Goal: Information Seeking & Learning: Check status

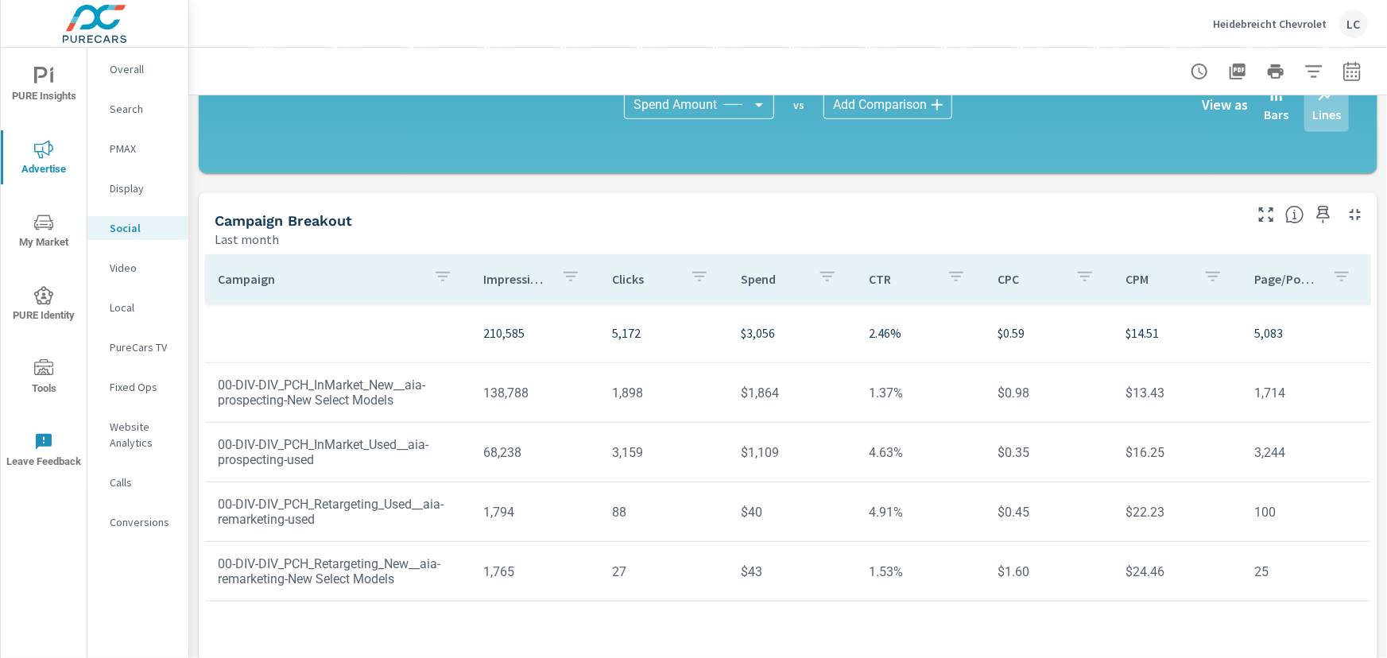
scroll to position [479, 0]
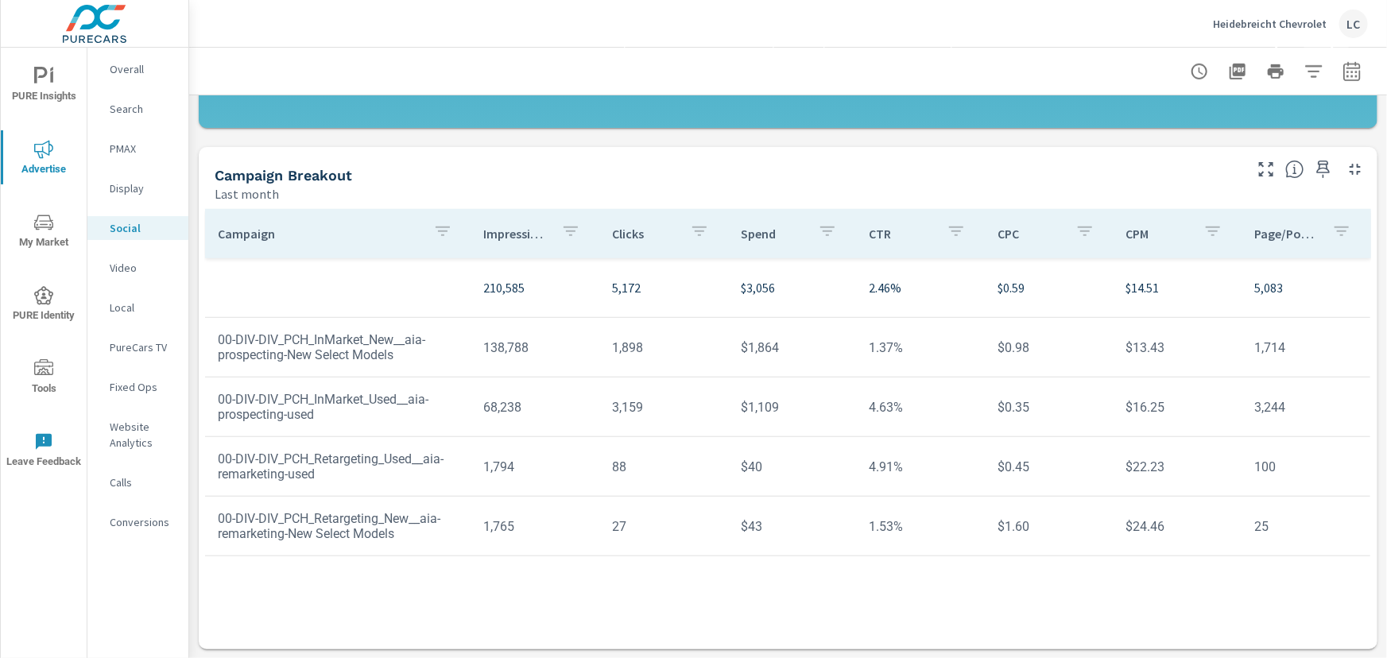
click at [1345, 68] on icon "button" at bounding box center [1351, 71] width 19 height 19
select select "Last month"
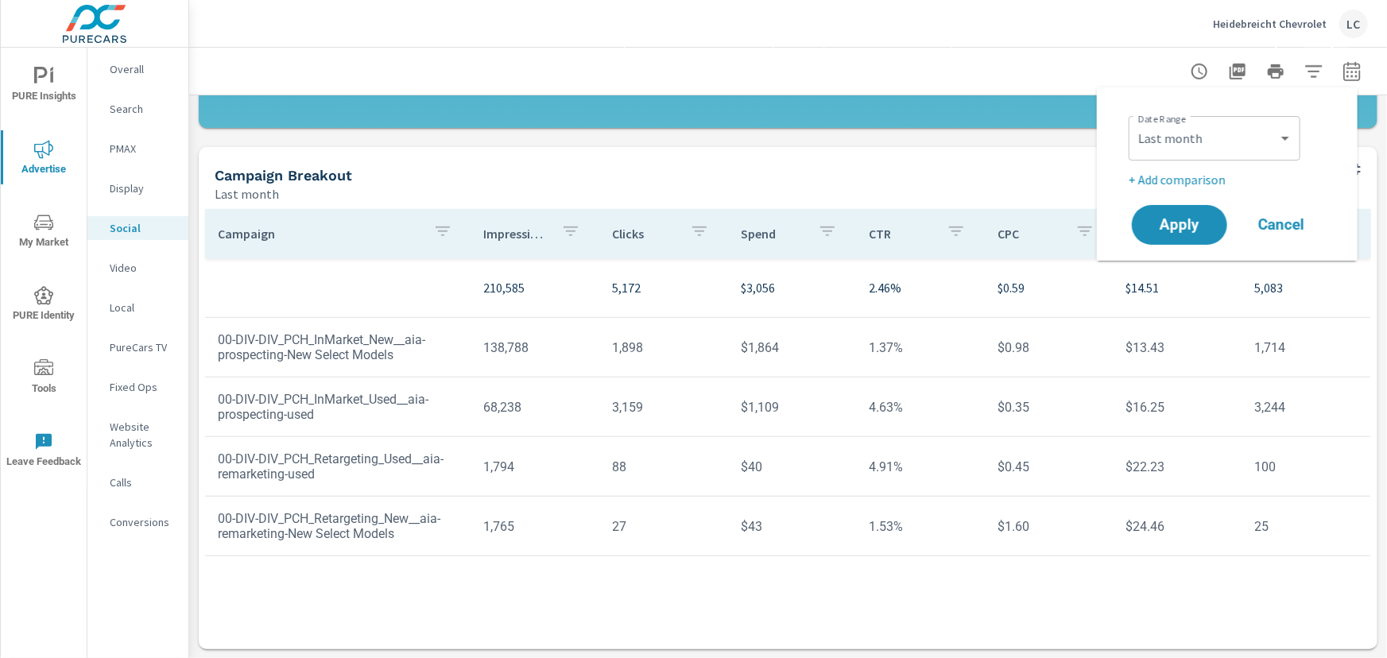
click at [974, 153] on div "Campaign Breakout Last month" at bounding box center [723, 175] width 1048 height 56
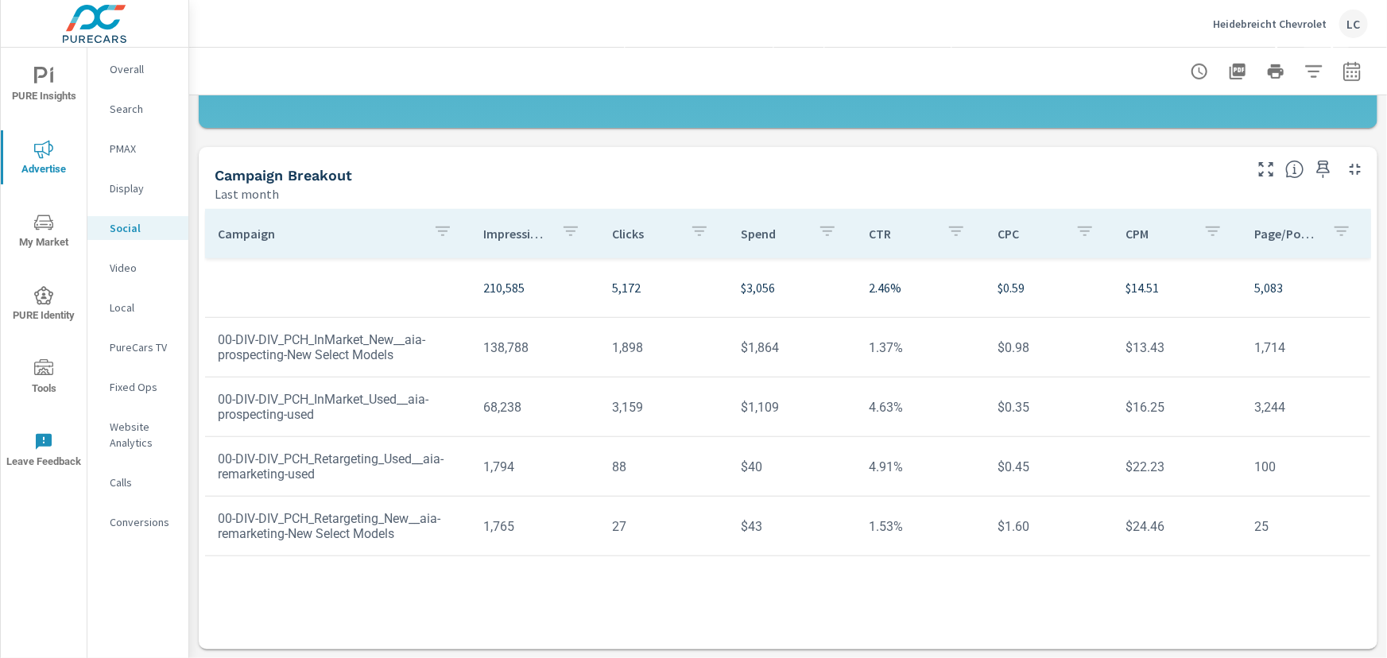
click at [1276, 228] on p "Page/Post Action" at bounding box center [1286, 234] width 65 height 16
click at [1276, 228] on p "Page/Post Action" at bounding box center [1277, 234] width 46 height 16
click at [539, 235] on p "Impressions" at bounding box center [516, 234] width 65 height 16
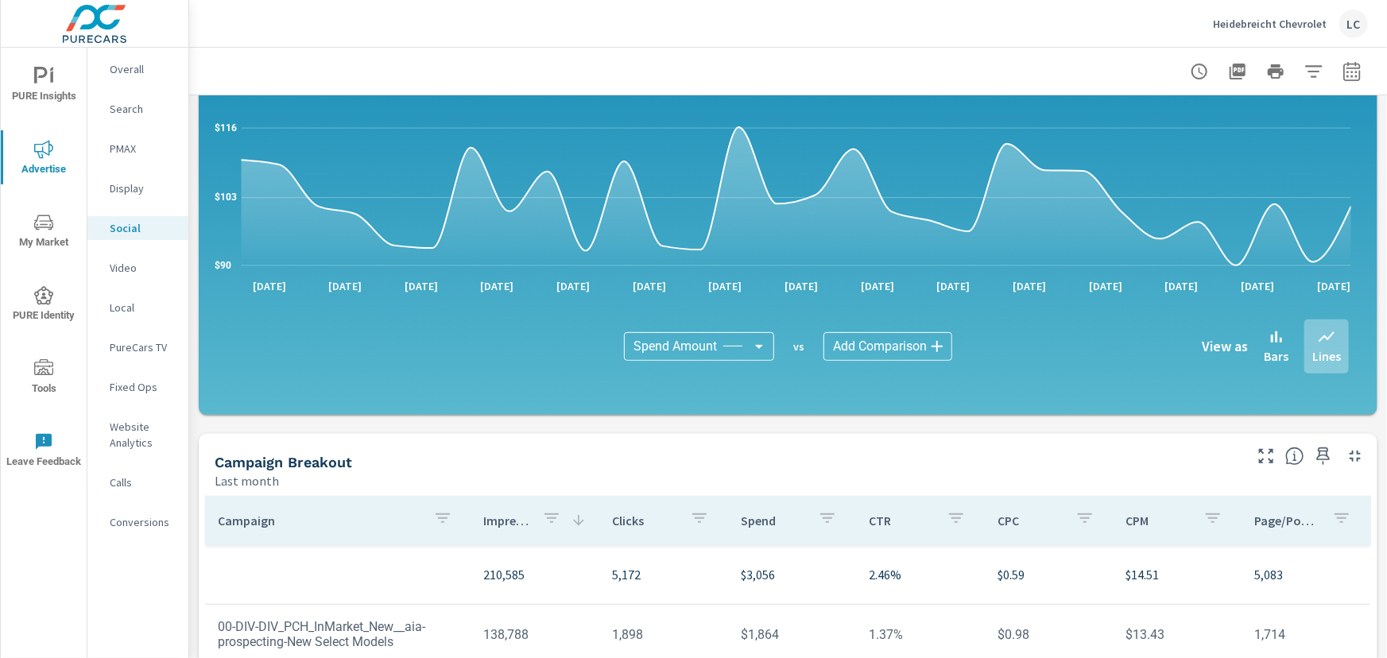
scroll to position [191, 0]
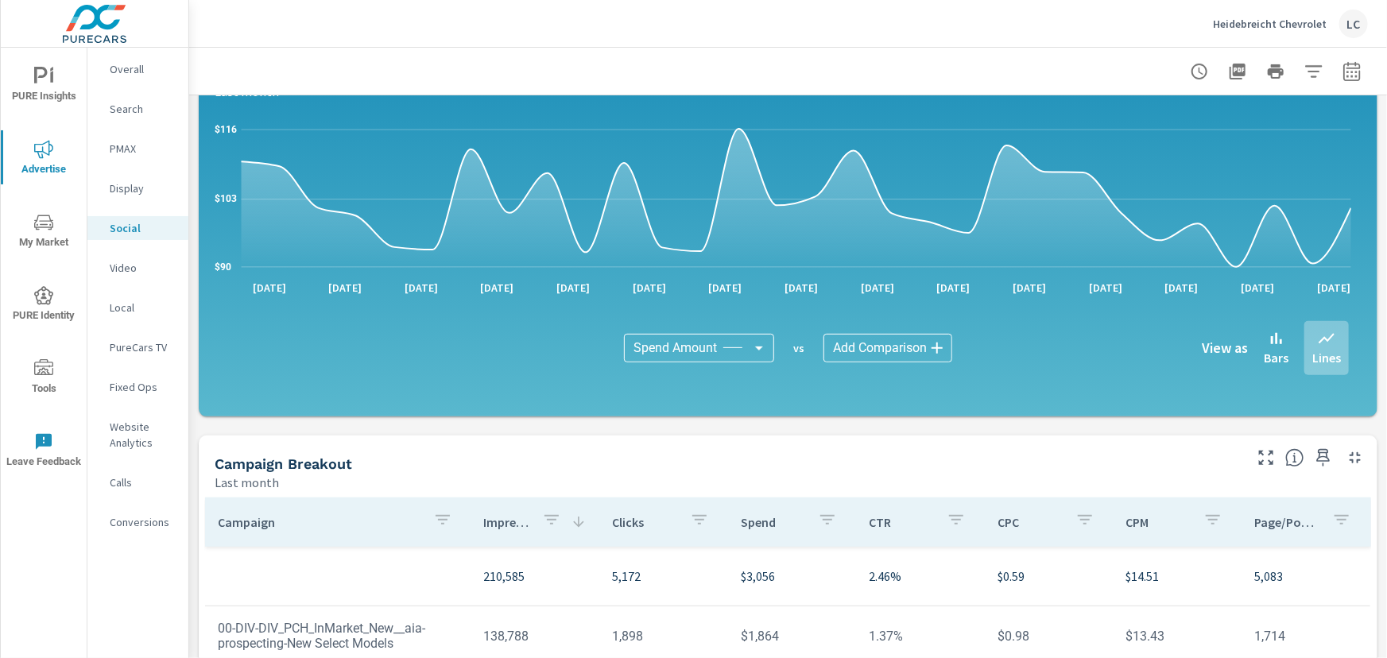
click at [128, 148] on p "PMAX" at bounding box center [143, 149] width 66 height 16
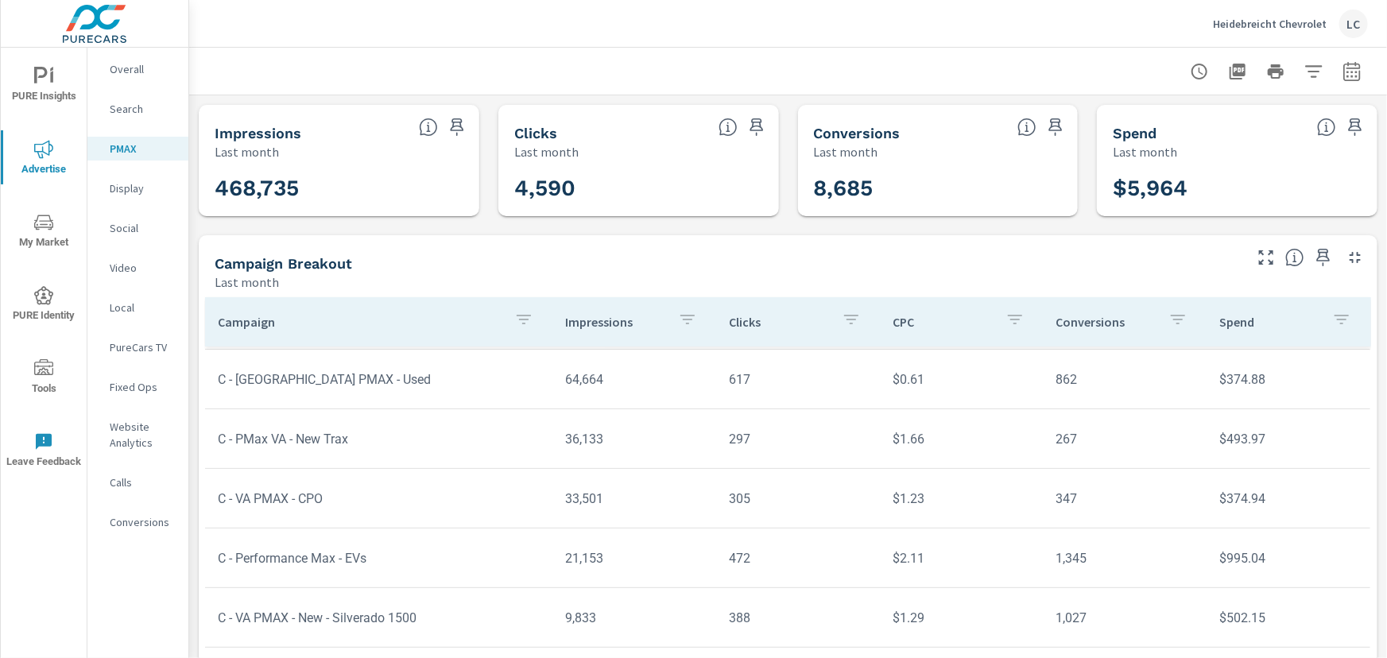
scroll to position [113, 0]
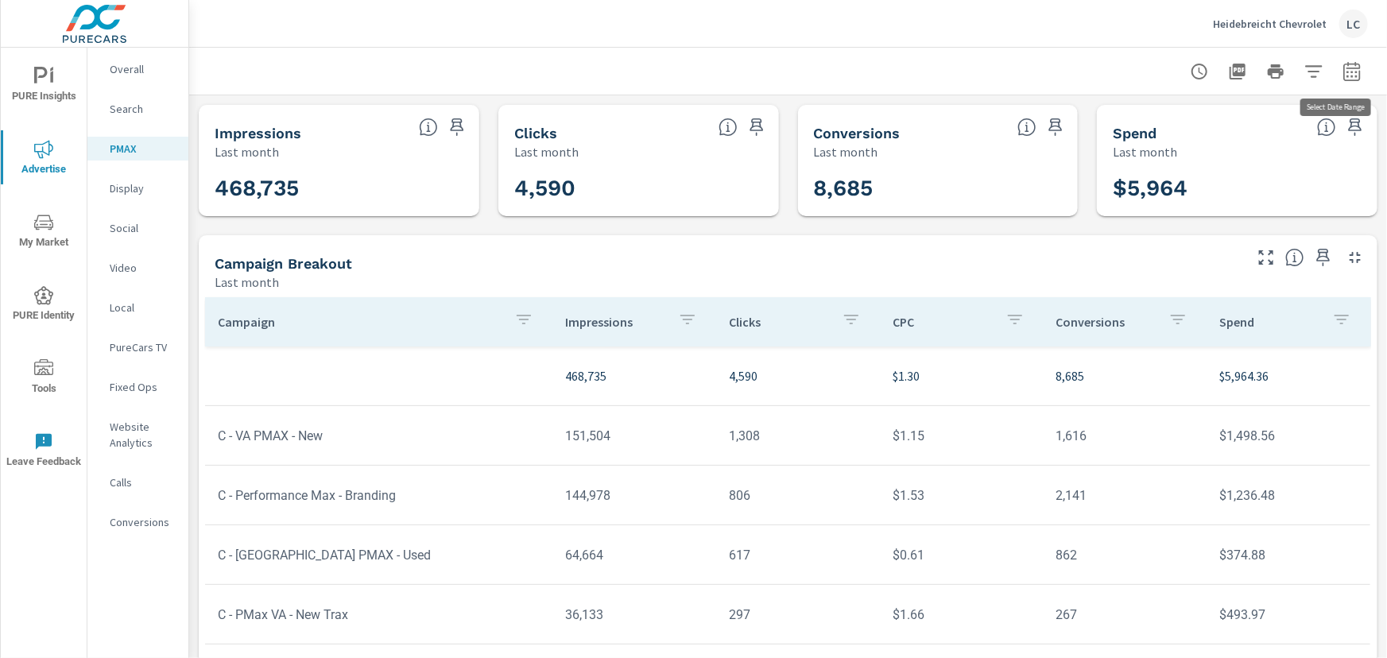
click at [1342, 70] on icon "button" at bounding box center [1351, 71] width 19 height 19
select select "Last month"
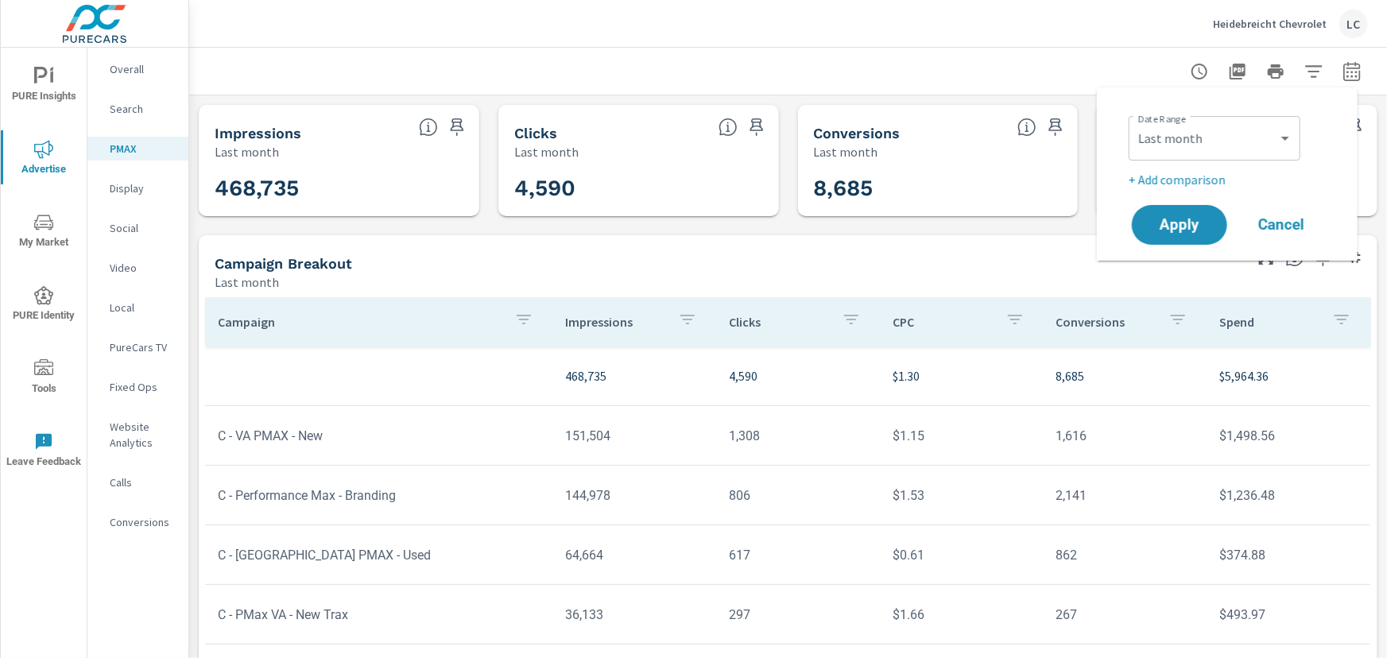
click at [1342, 70] on icon "button" at bounding box center [1351, 71] width 19 height 19
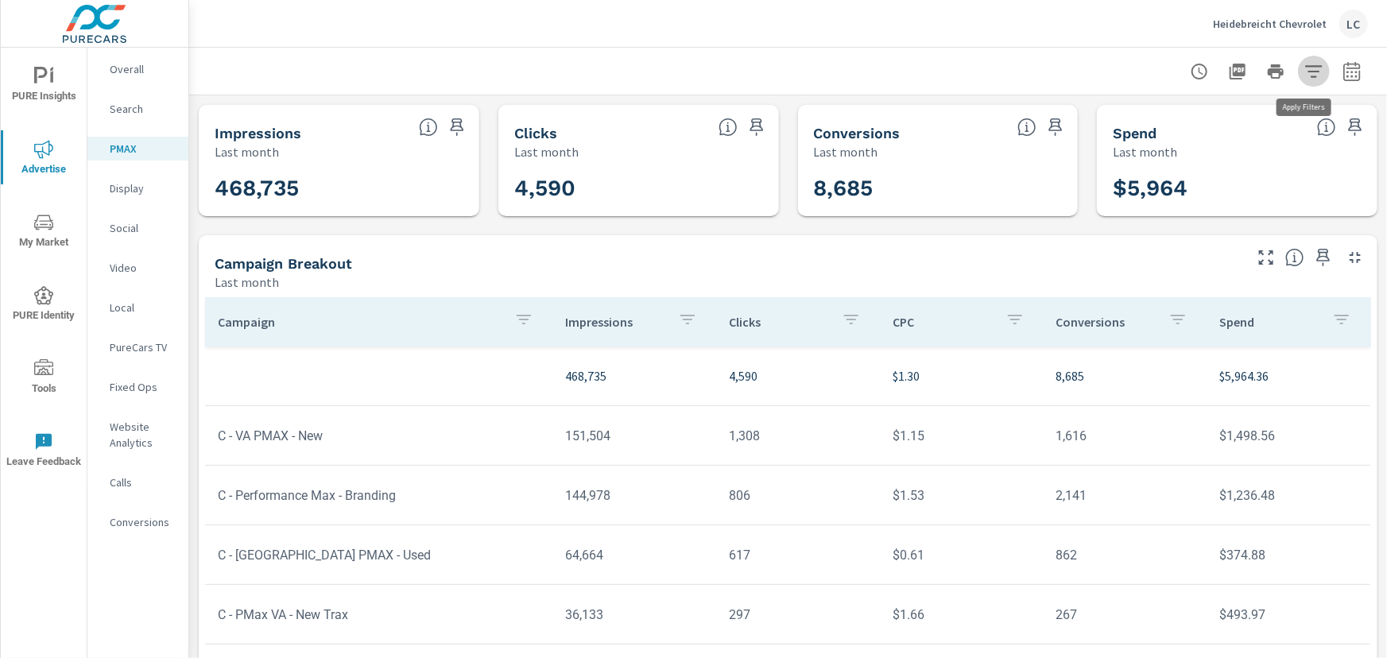
click at [1306, 69] on icon "button" at bounding box center [1313, 71] width 19 height 19
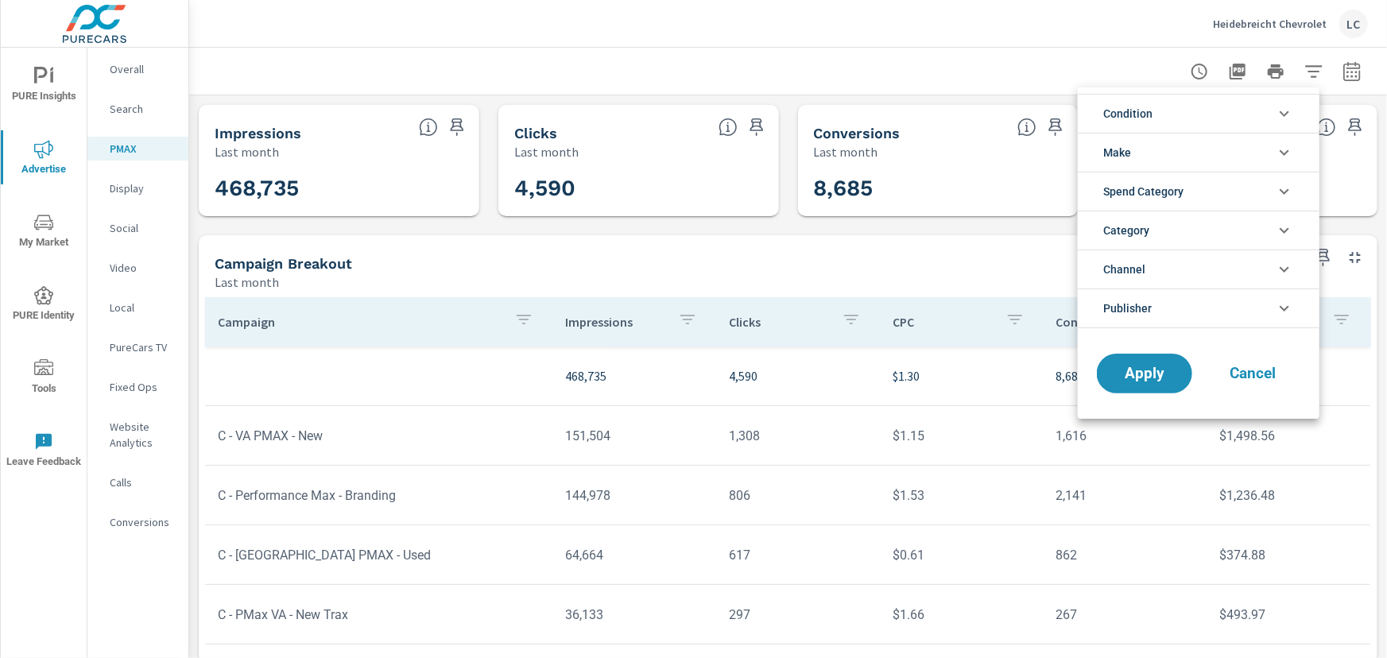
click at [1256, 118] on li "Condition" at bounding box center [1199, 113] width 242 height 39
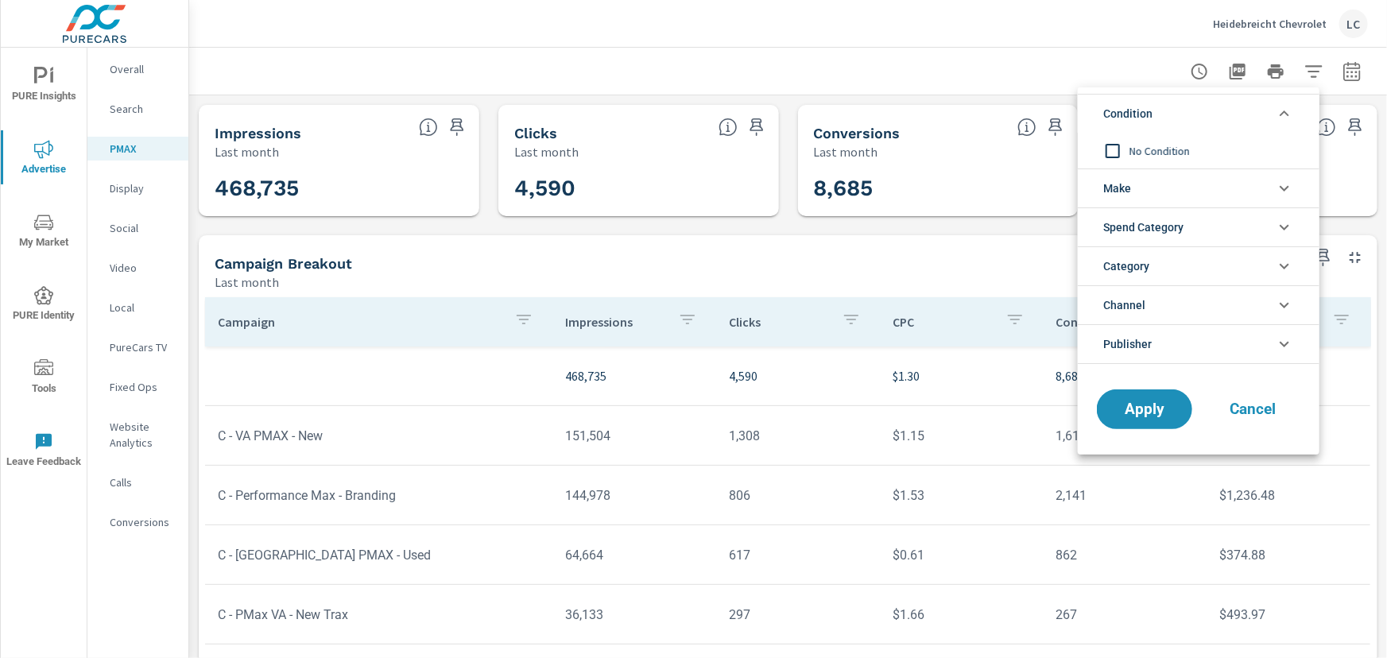
click at [1280, 116] on icon "filter options" at bounding box center [1284, 113] width 19 height 19
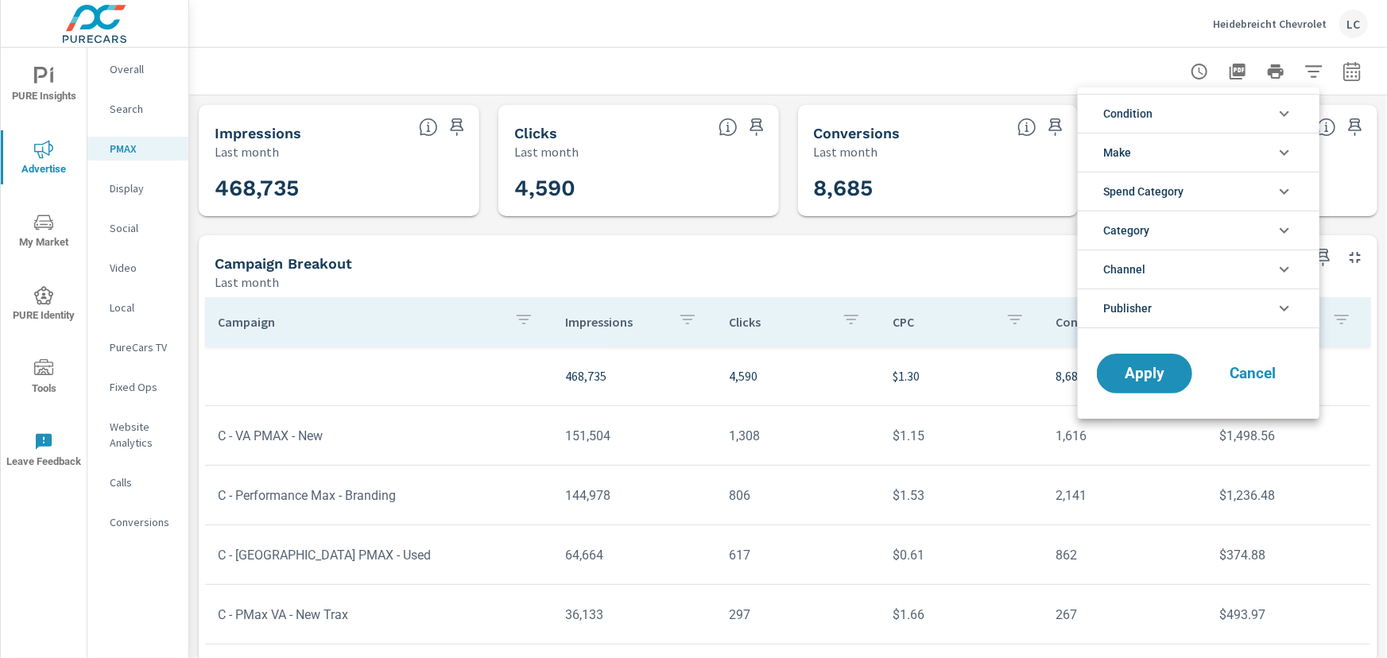
click at [1281, 153] on icon "filter options" at bounding box center [1284, 152] width 19 height 19
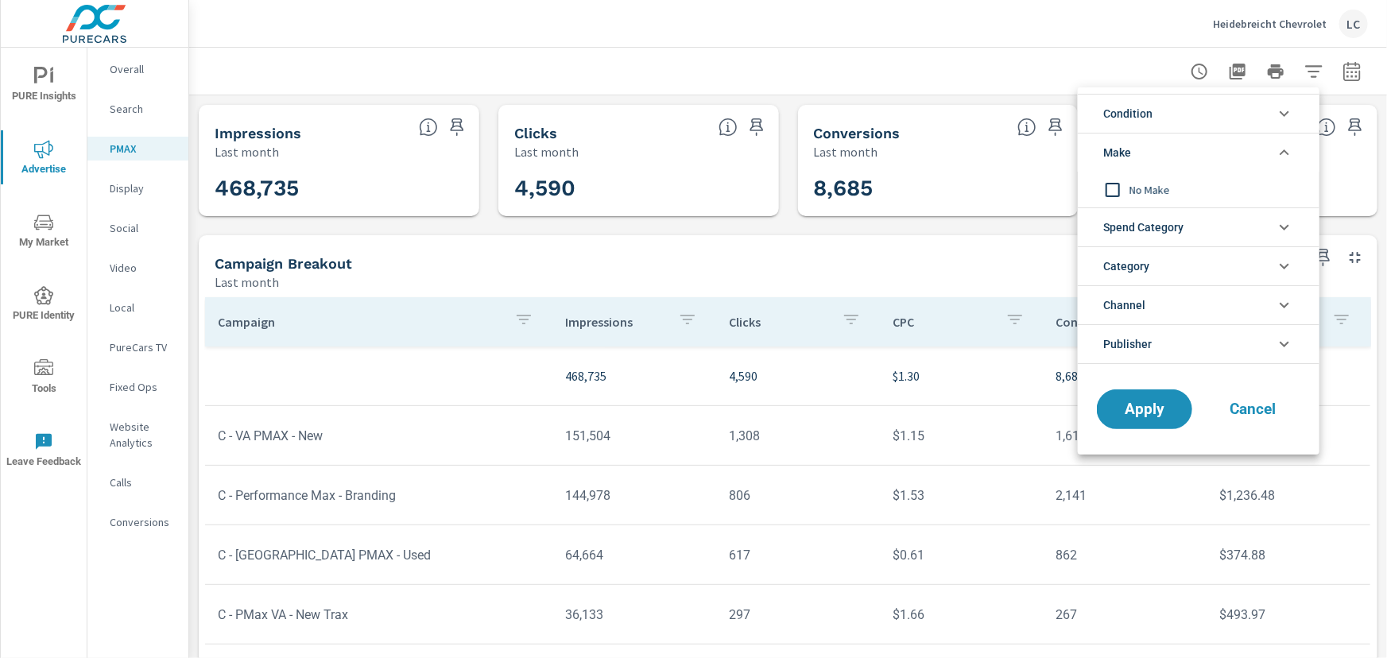
click at [1281, 153] on icon "filter options" at bounding box center [1285, 152] width 10 height 6
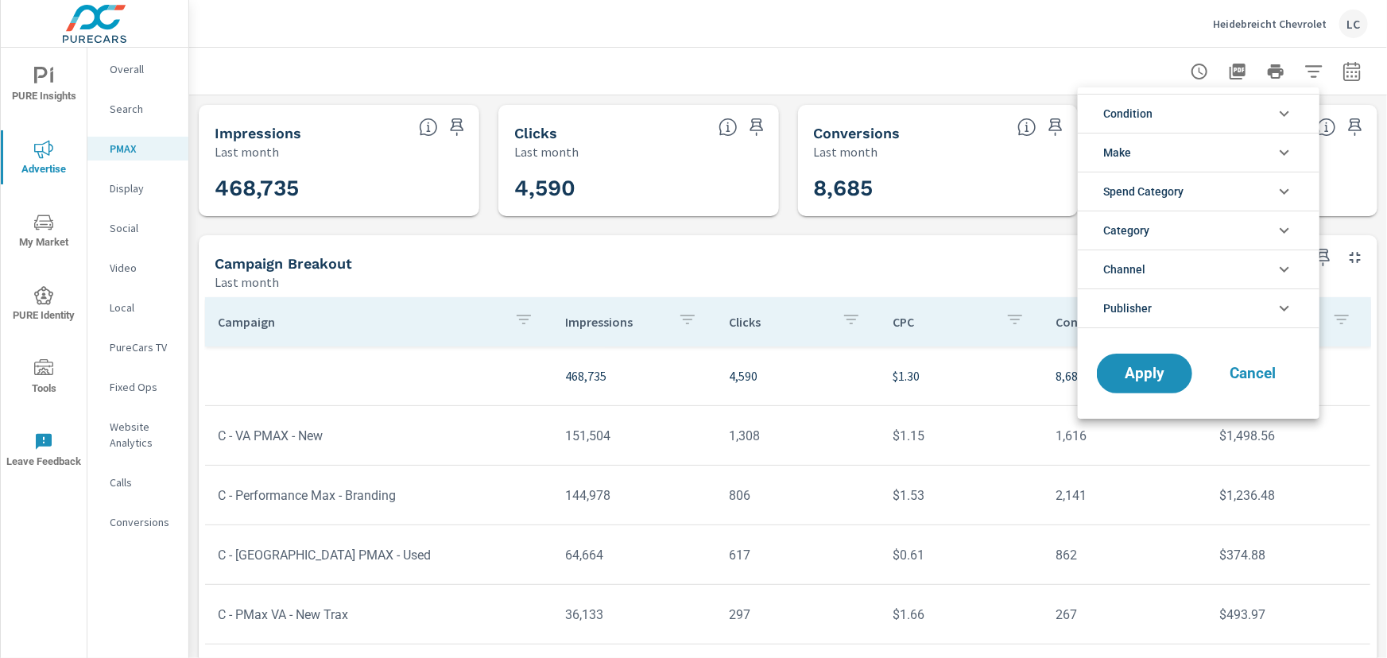
click at [1287, 184] on icon "filter options" at bounding box center [1284, 191] width 19 height 19
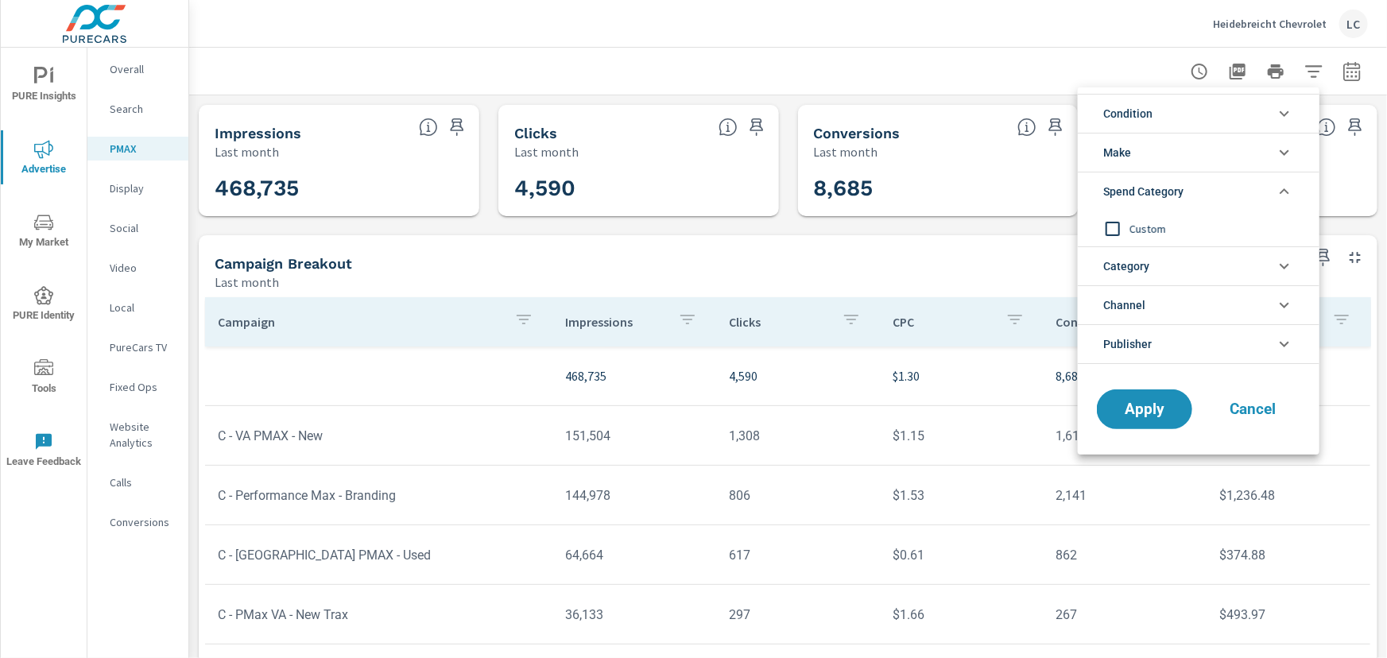
click at [1287, 186] on icon "filter options" at bounding box center [1284, 191] width 19 height 19
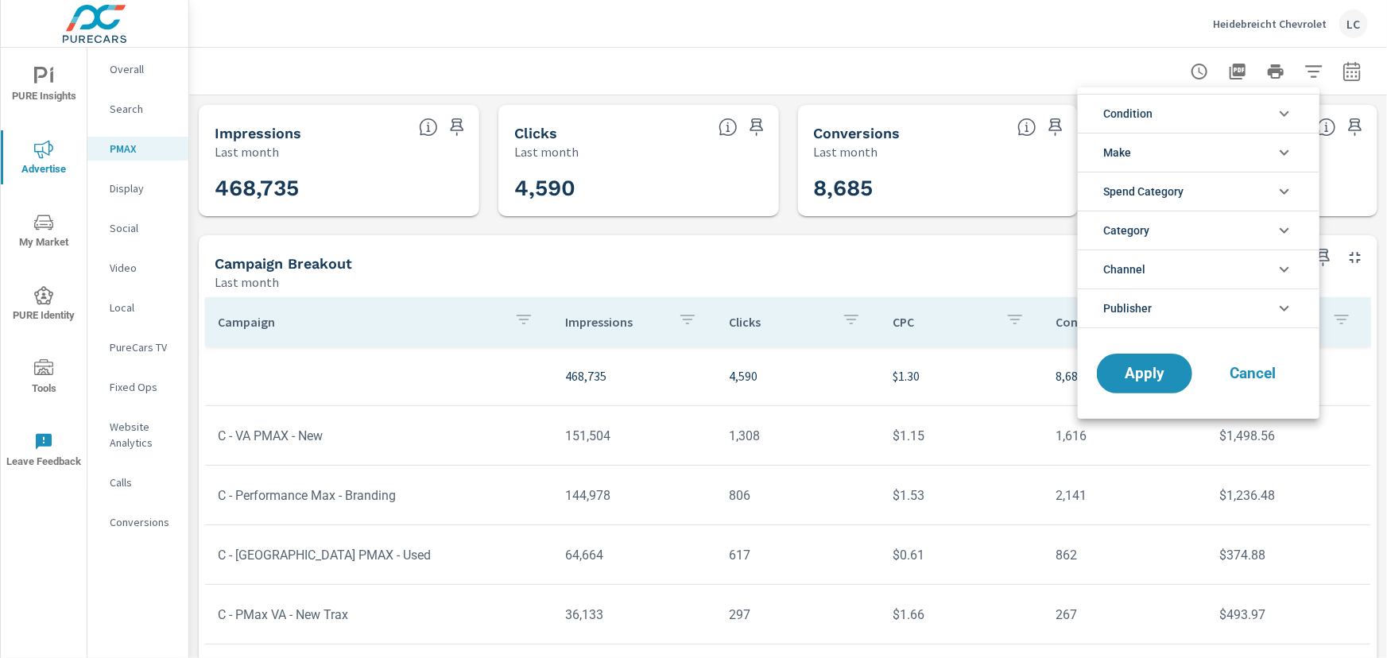
click at [1285, 226] on icon "filter options" at bounding box center [1284, 230] width 19 height 19
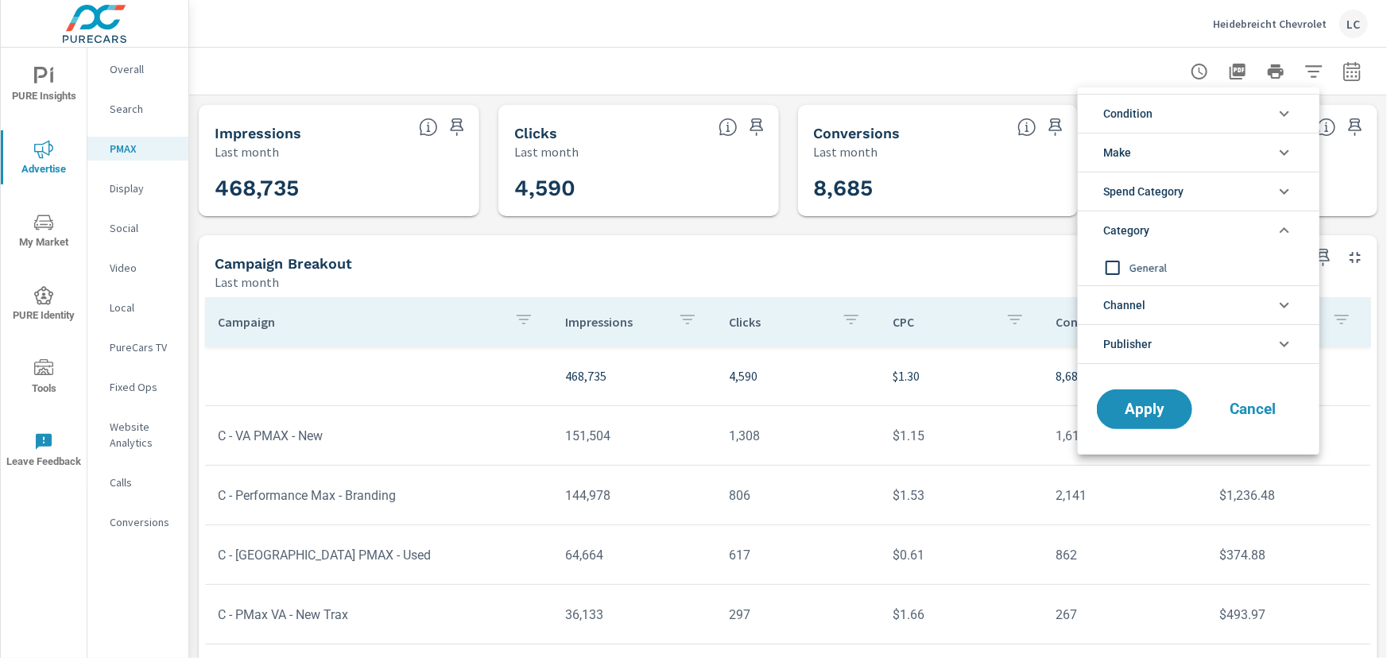
click at [1284, 227] on icon "filter options" at bounding box center [1285, 230] width 10 height 6
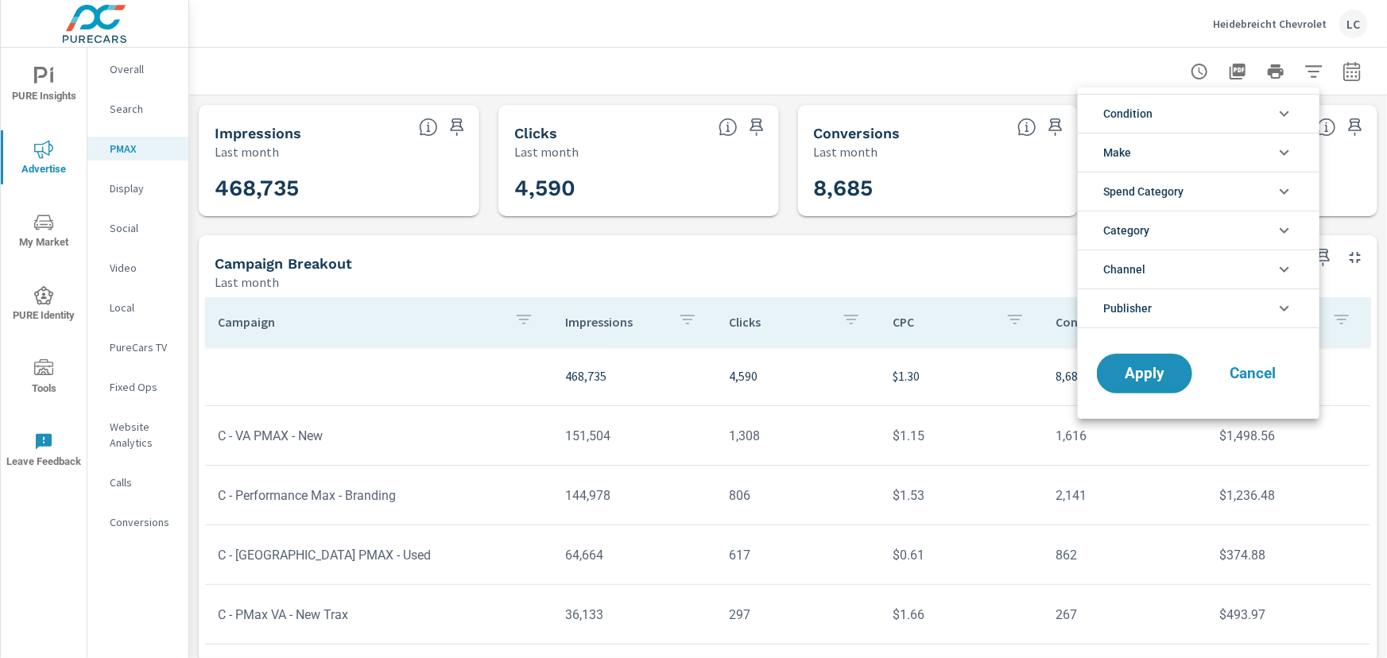
click at [1284, 260] on li "Channel" at bounding box center [1199, 269] width 242 height 39
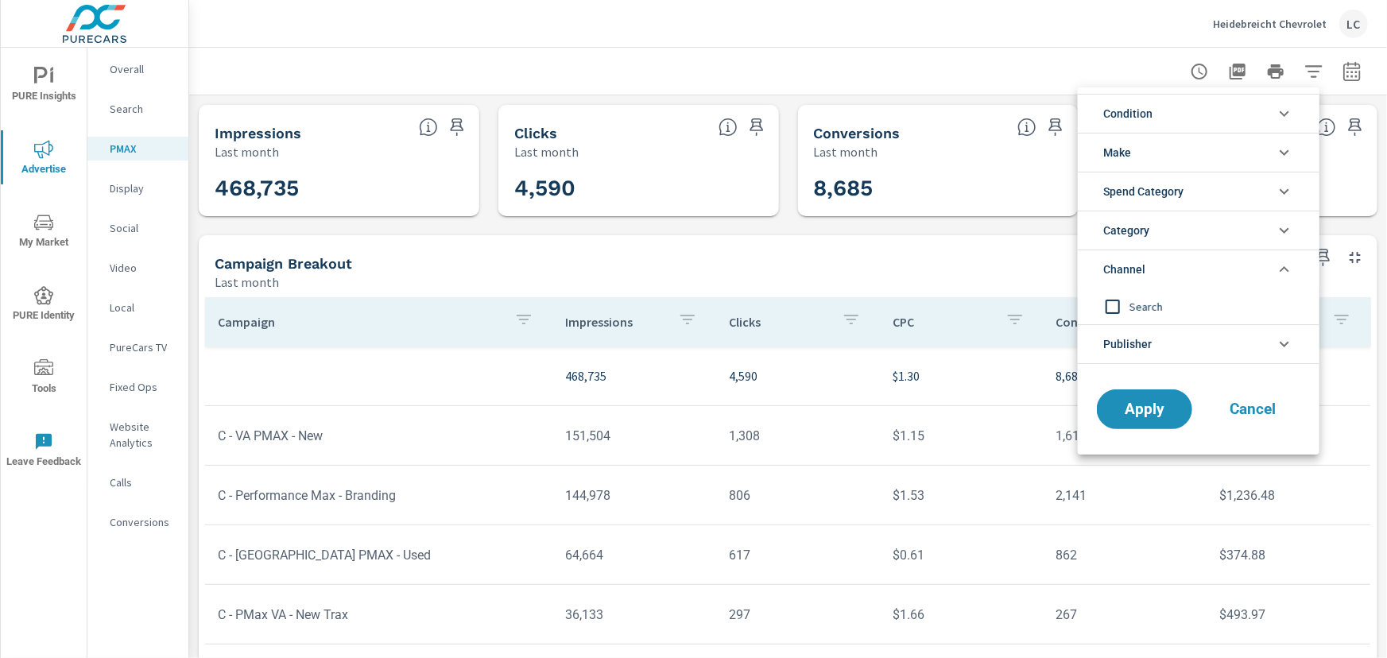
drag, startPoint x: 1284, startPoint y: 272, endPoint x: 1284, endPoint y: 287, distance: 15.1
click at [1284, 273] on icon "filter options" at bounding box center [1284, 269] width 19 height 19
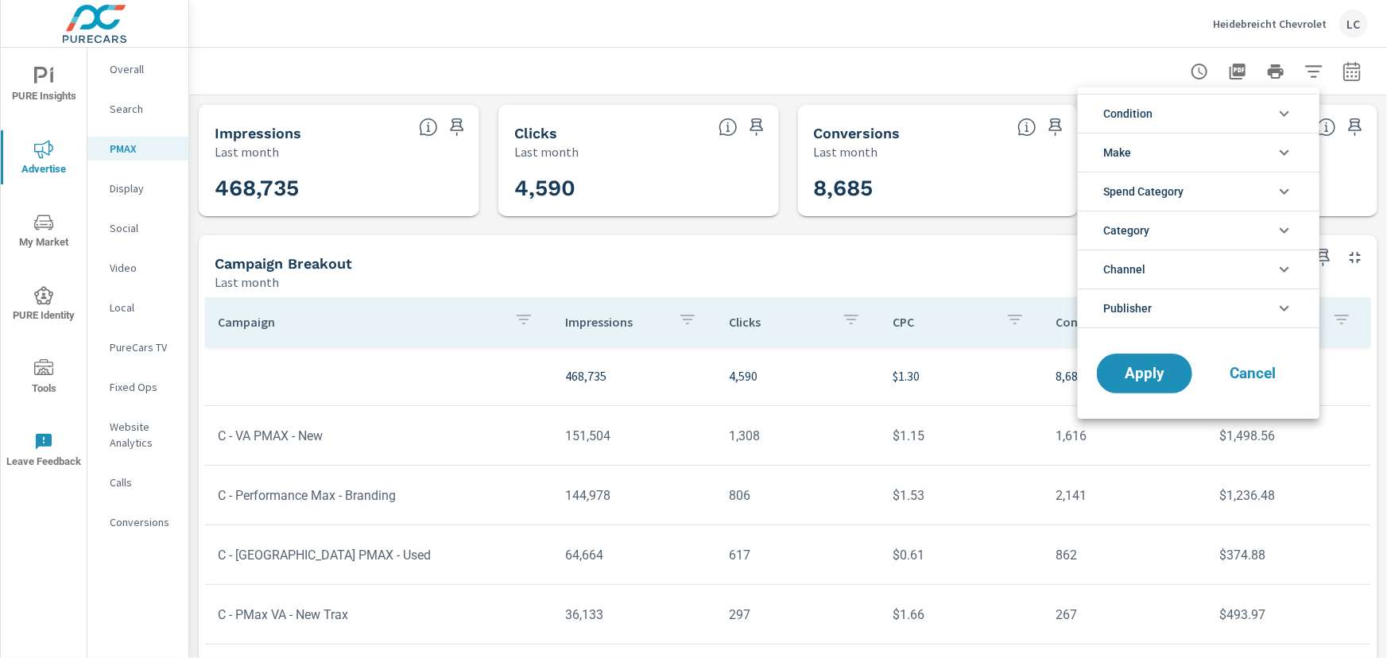
click at [1284, 310] on icon "filter options" at bounding box center [1284, 308] width 19 height 19
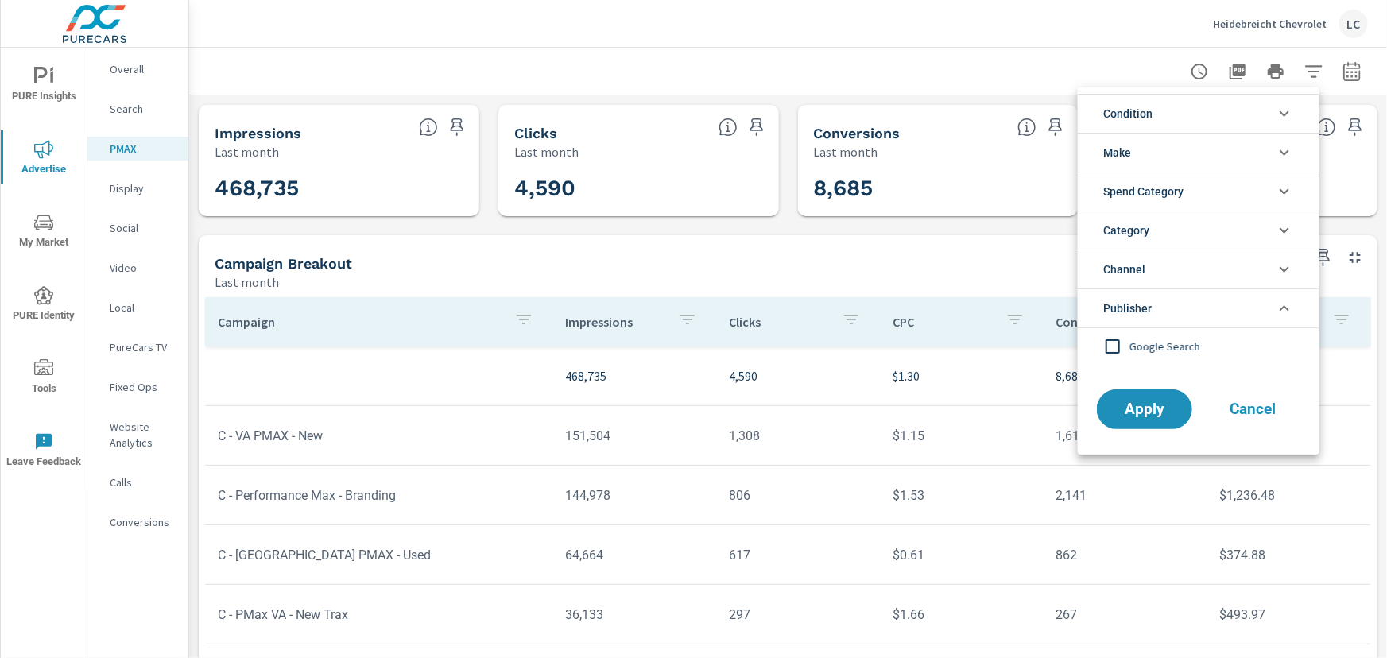
click at [1284, 310] on icon "filter options" at bounding box center [1284, 308] width 19 height 19
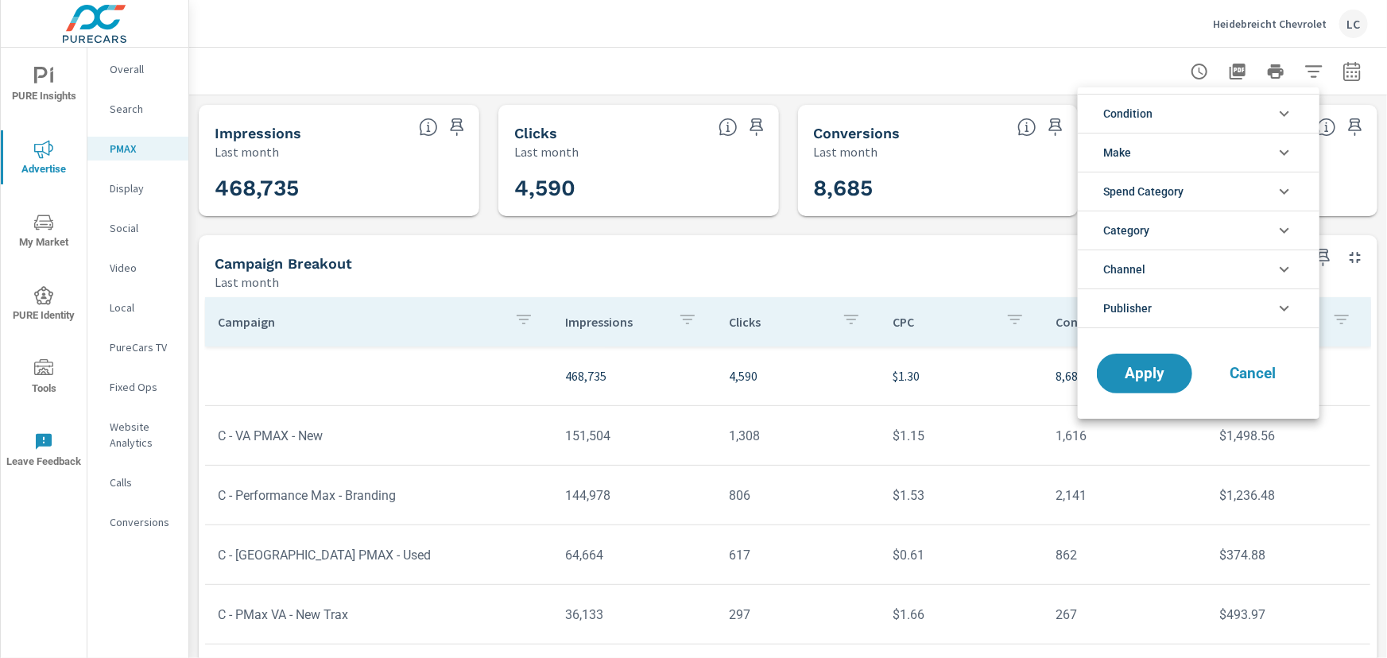
click at [126, 103] on div at bounding box center [693, 329] width 1387 height 658
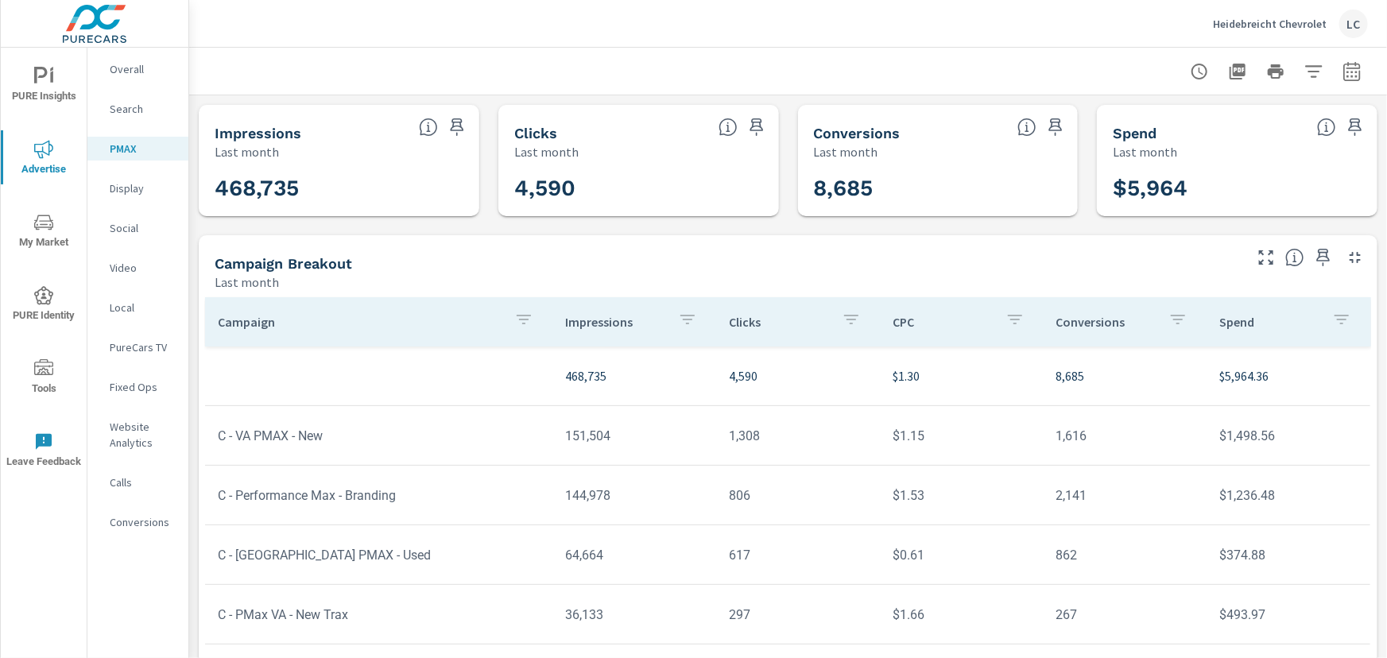
click at [126, 106] on p "Search" at bounding box center [143, 109] width 66 height 16
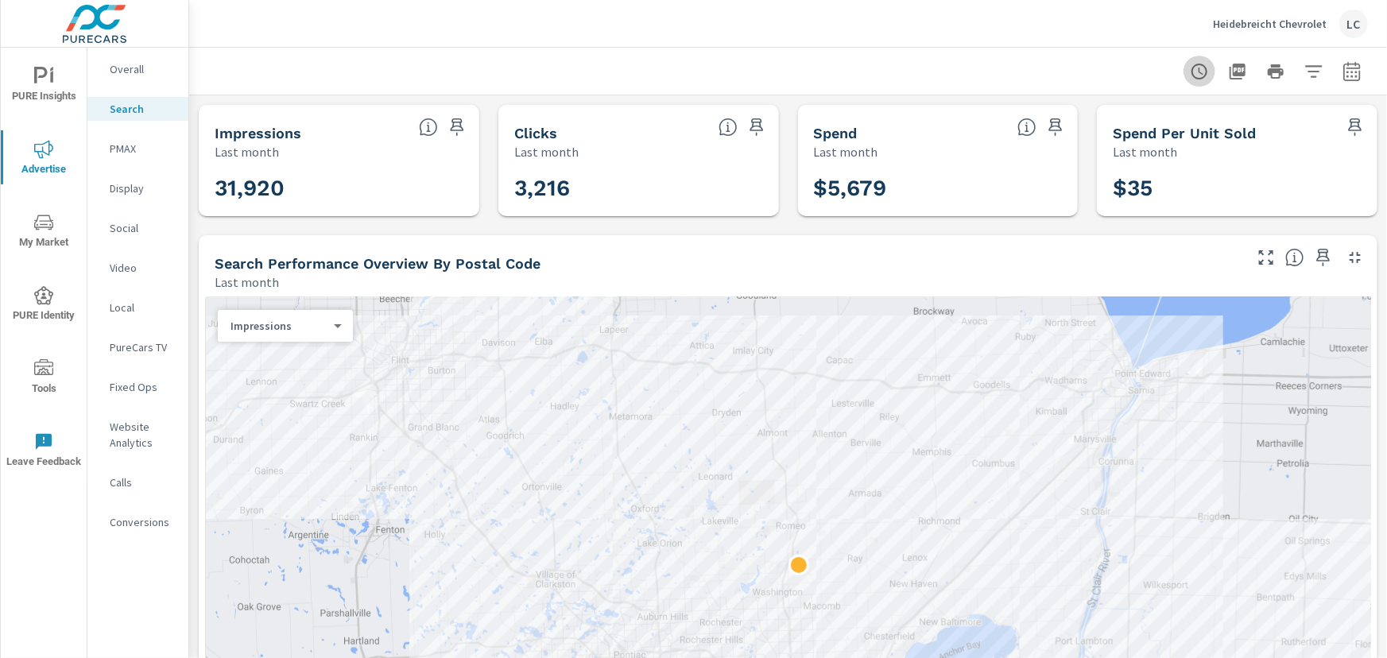
click at [1190, 62] on icon "button" at bounding box center [1199, 71] width 19 height 19
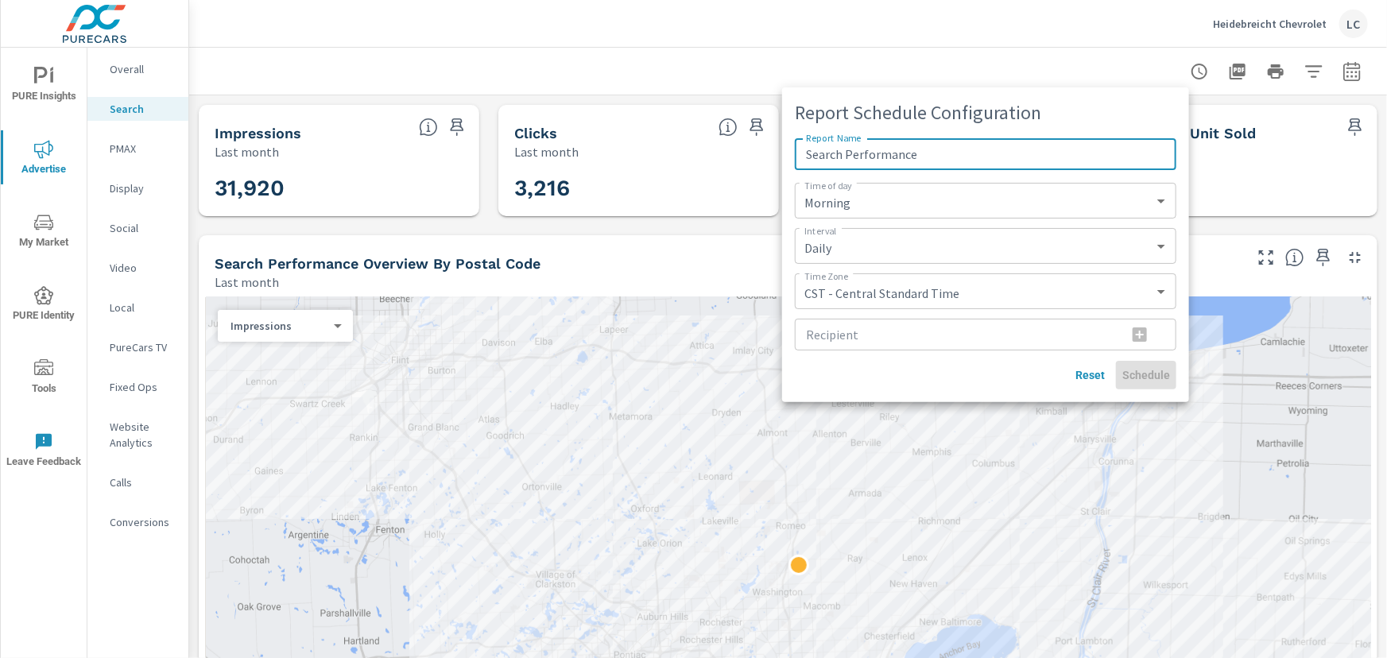
click at [1236, 72] on div at bounding box center [693, 329] width 1387 height 658
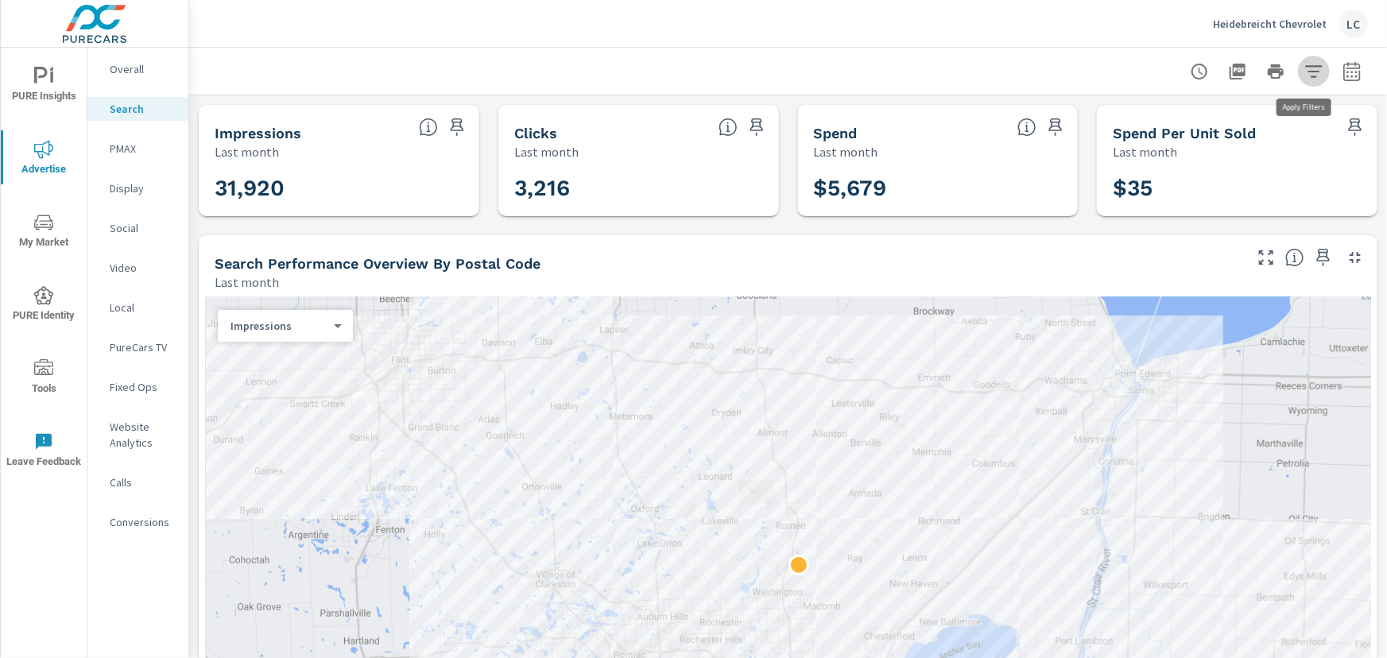
click at [1308, 72] on icon "button" at bounding box center [1313, 71] width 19 height 19
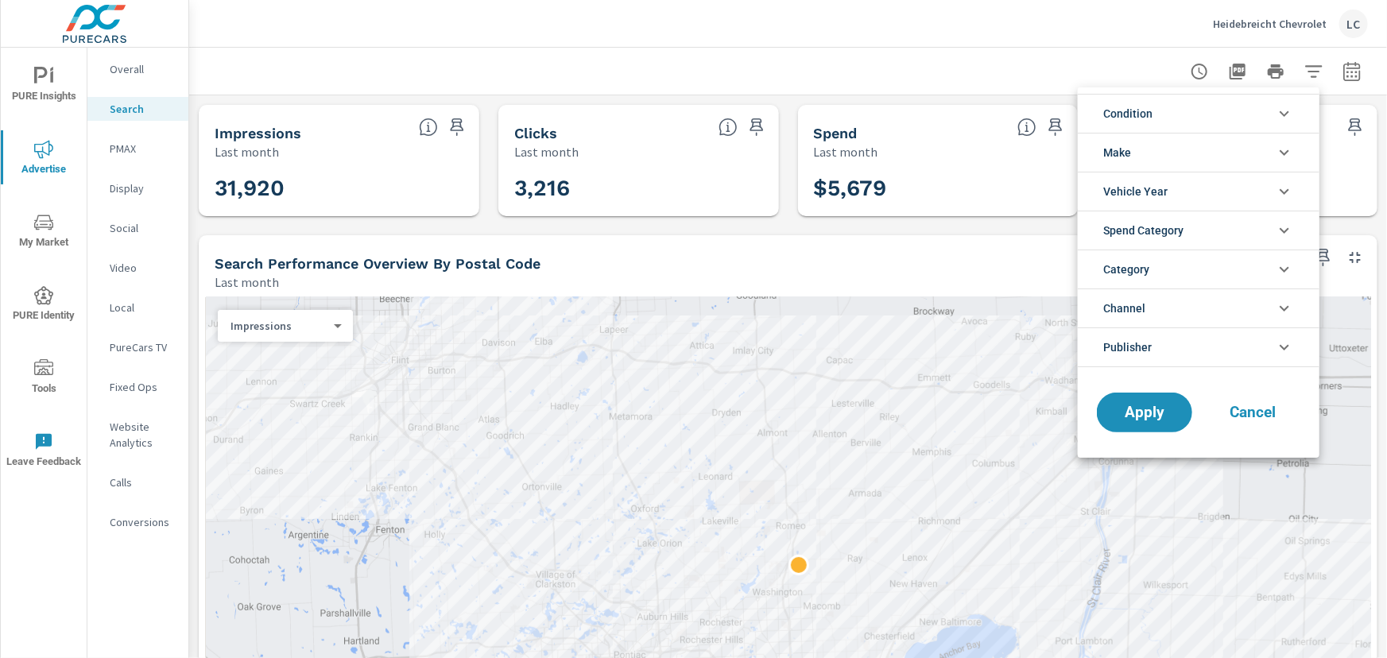
click at [1289, 110] on icon "filter options" at bounding box center [1284, 113] width 19 height 19
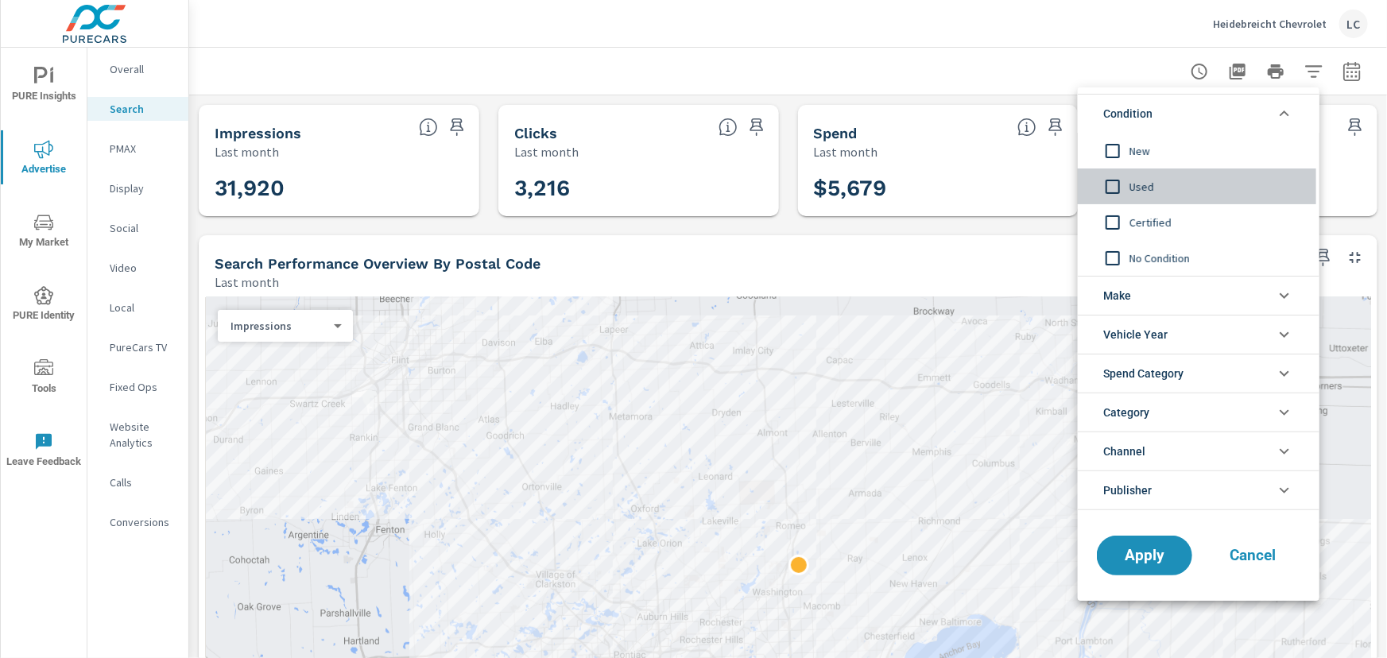
click at [1112, 187] on input "filter options" at bounding box center [1112, 186] width 33 height 33
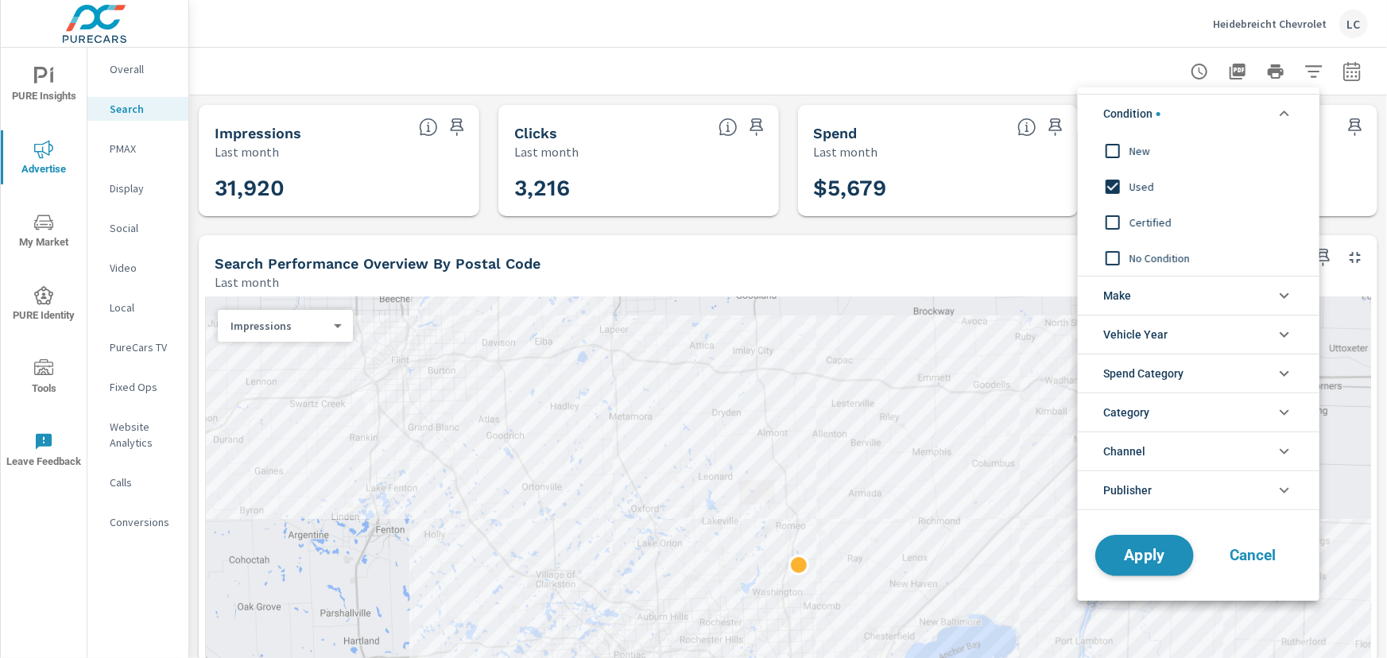
click at [1135, 554] on span "Apply" at bounding box center [1144, 555] width 65 height 15
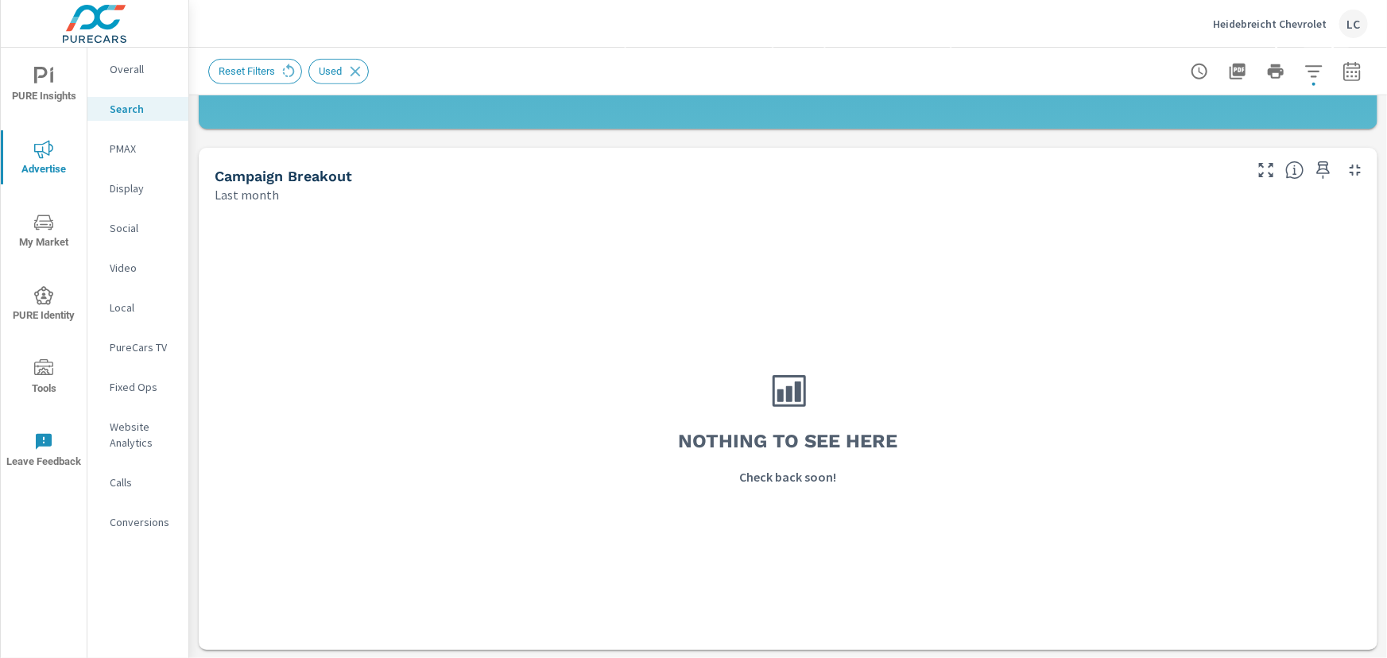
scroll to position [479, 0]
click at [1197, 70] on icon "button" at bounding box center [1199, 71] width 19 height 19
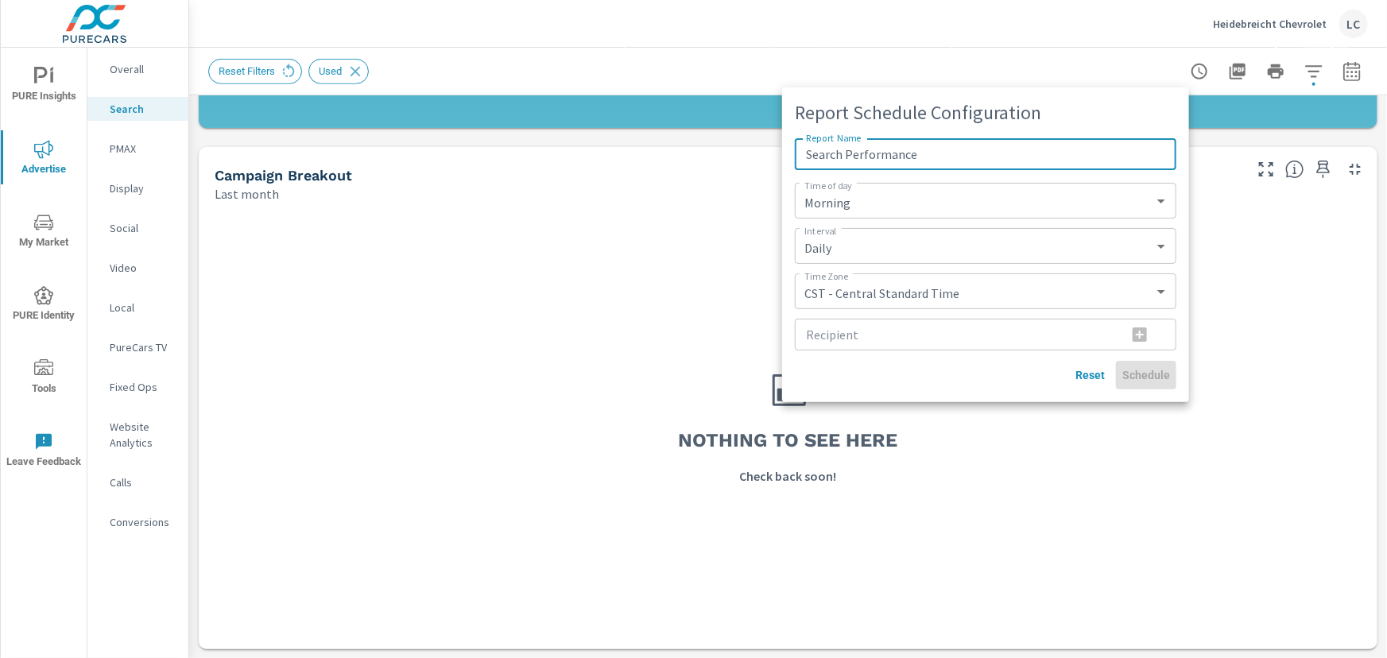
click at [1232, 65] on div at bounding box center [693, 329] width 1387 height 658
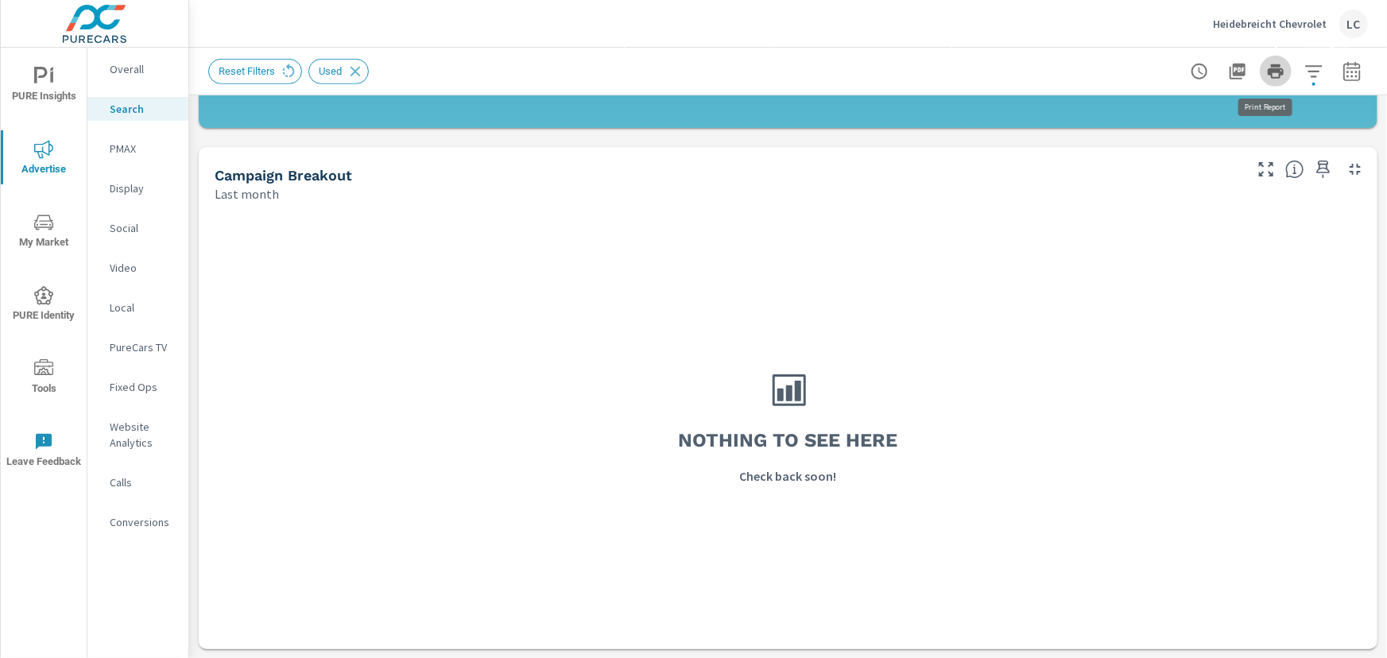
click at [1277, 71] on button "button" at bounding box center [1276, 72] width 32 height 32
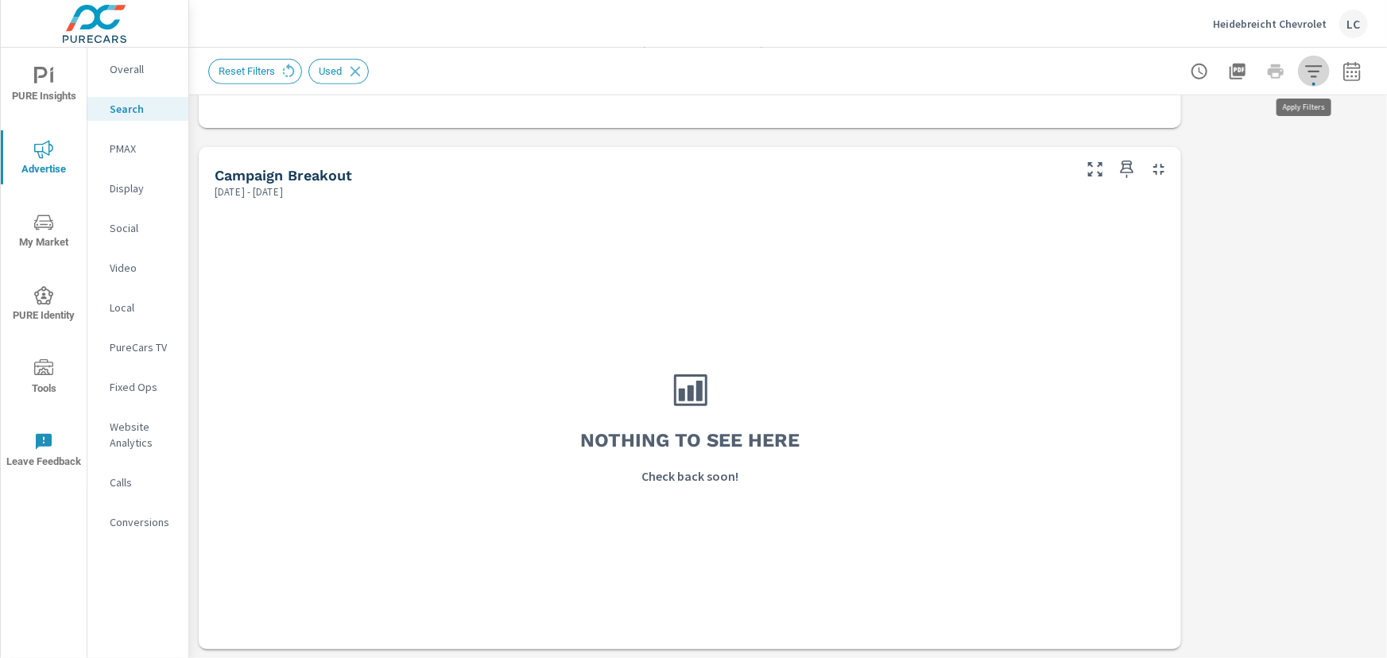
click at [1305, 71] on icon "button" at bounding box center [1313, 71] width 17 height 12
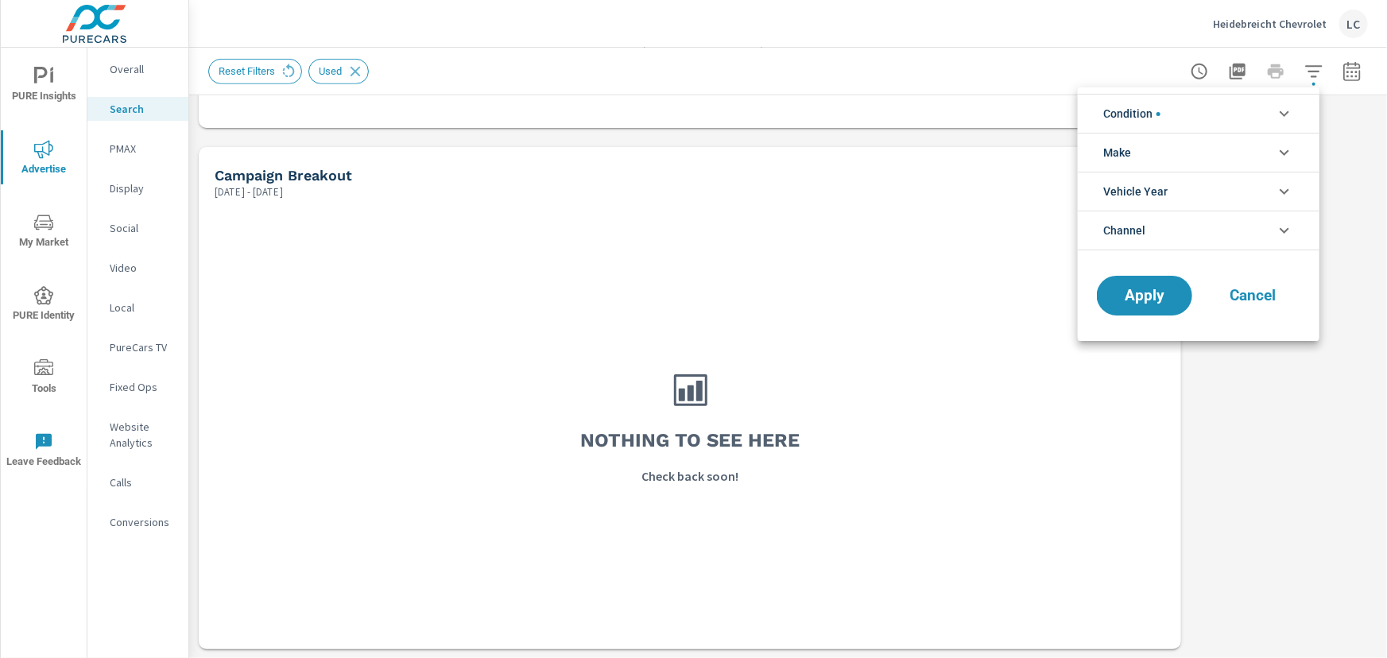
scroll to position [35, 0]
click at [1216, 130] on li "Condition" at bounding box center [1199, 113] width 242 height 39
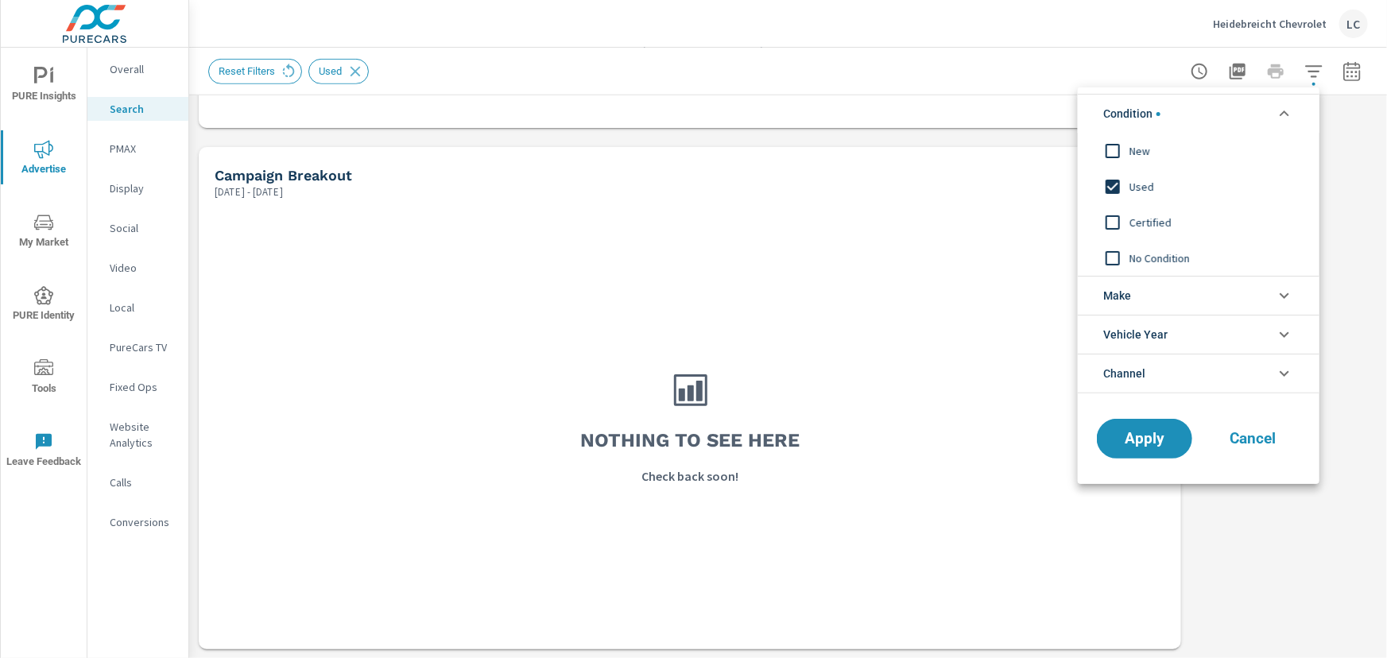
scroll to position [0, 0]
click at [1116, 184] on input "filter options" at bounding box center [1112, 186] width 33 height 33
click at [1160, 433] on span "Apply" at bounding box center [1144, 439] width 65 height 15
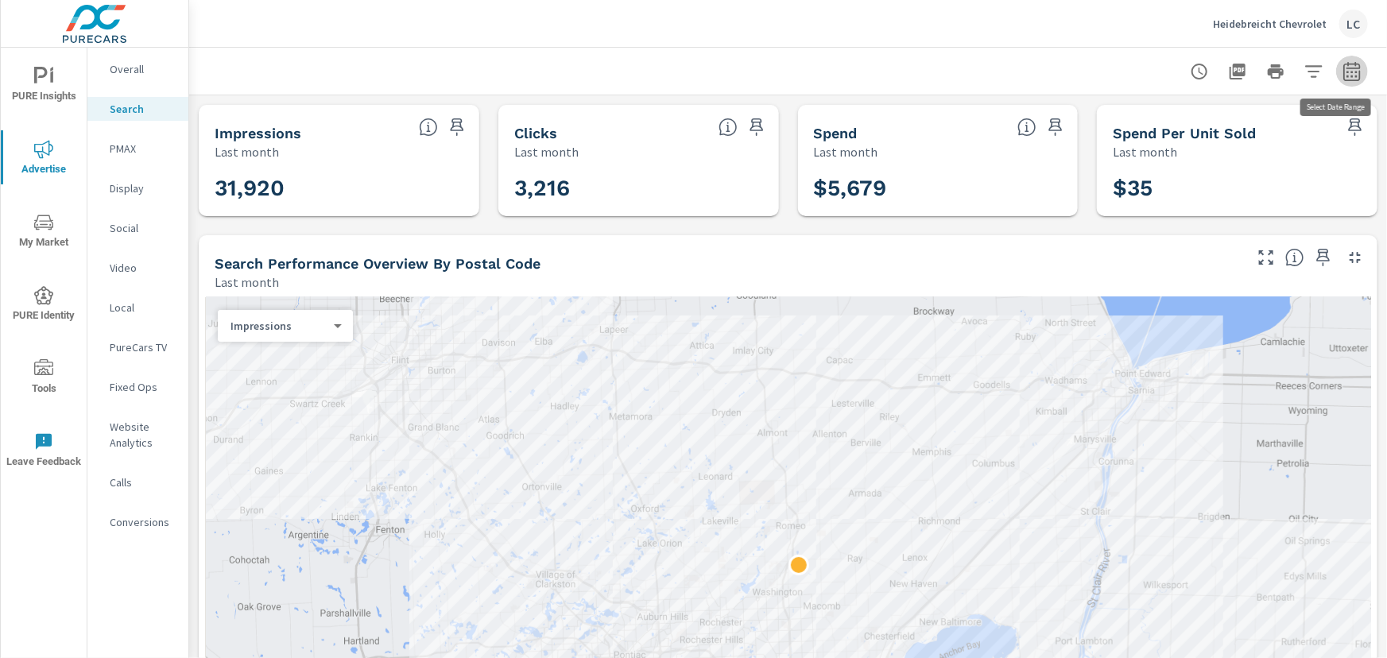
click at [1353, 70] on button "button" at bounding box center [1352, 72] width 32 height 32
select select "Last month"
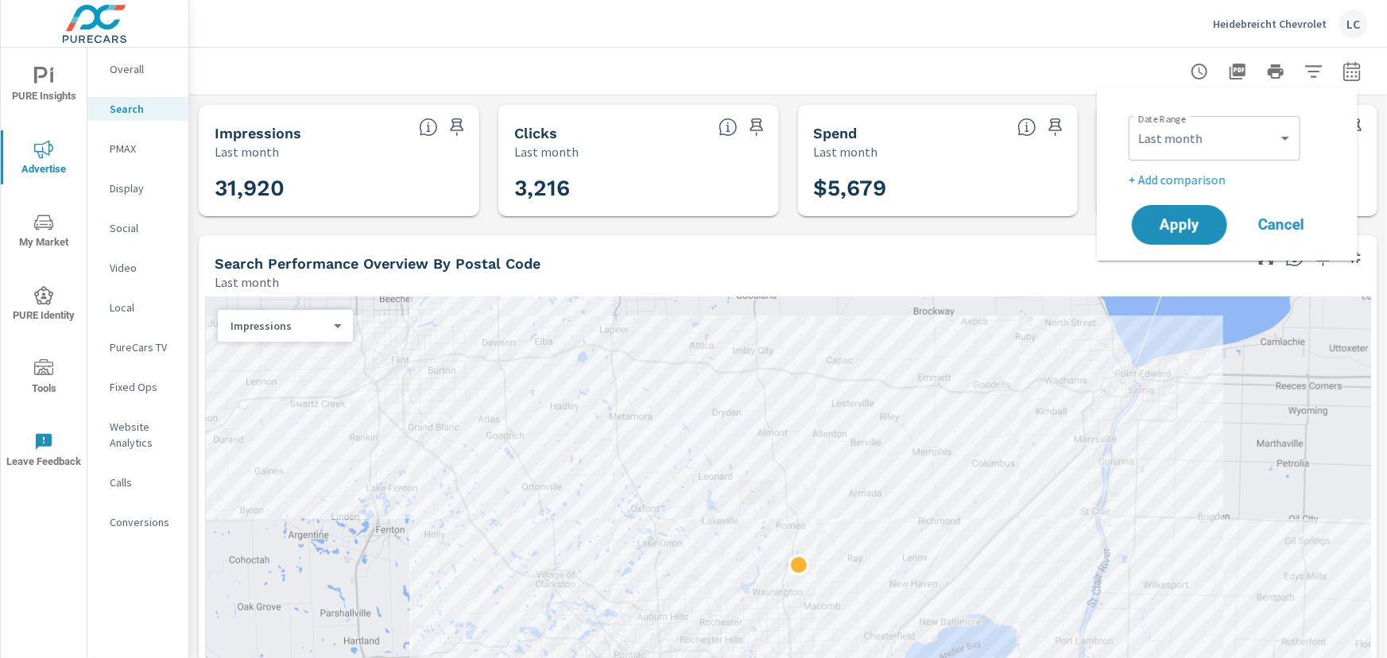
click at [1032, 33] on div "Heidebreicht Chevrolet LC" at bounding box center [788, 23] width 1160 height 47
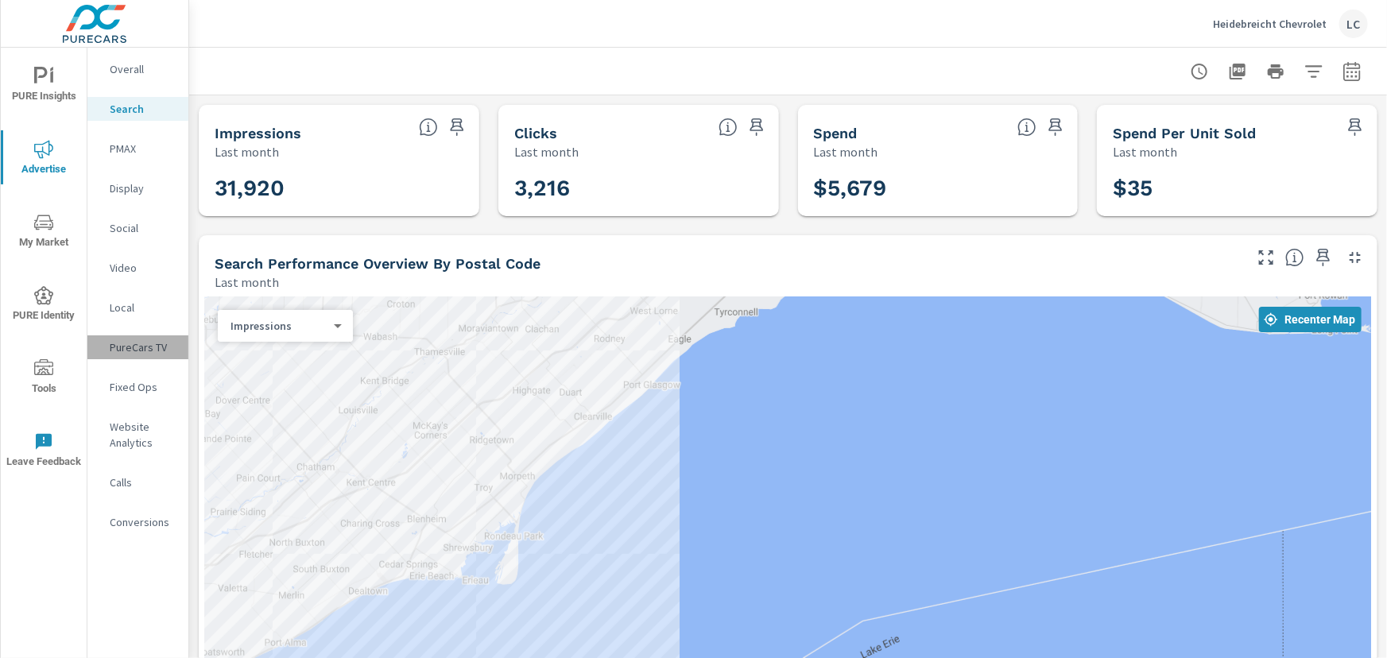
click at [137, 340] on p "PureCars TV" at bounding box center [143, 347] width 66 height 16
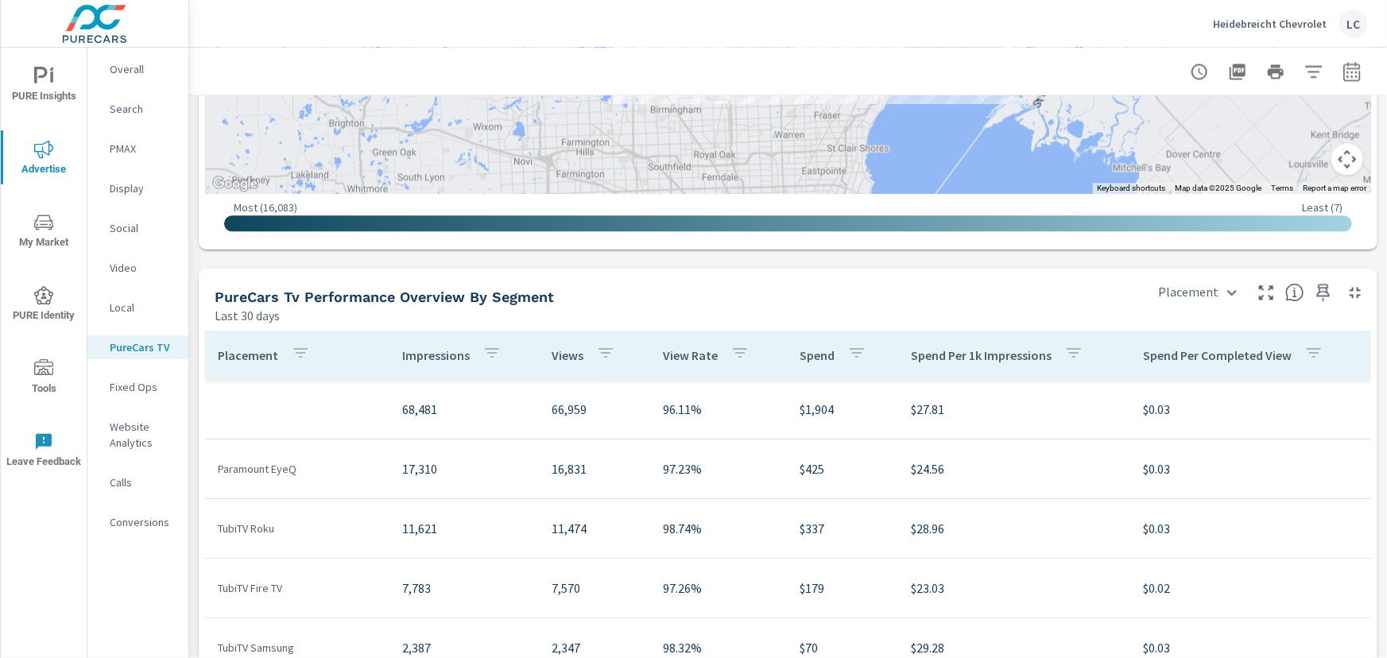
scroll to position [1878, 0]
